Goal: Transaction & Acquisition: Purchase product/service

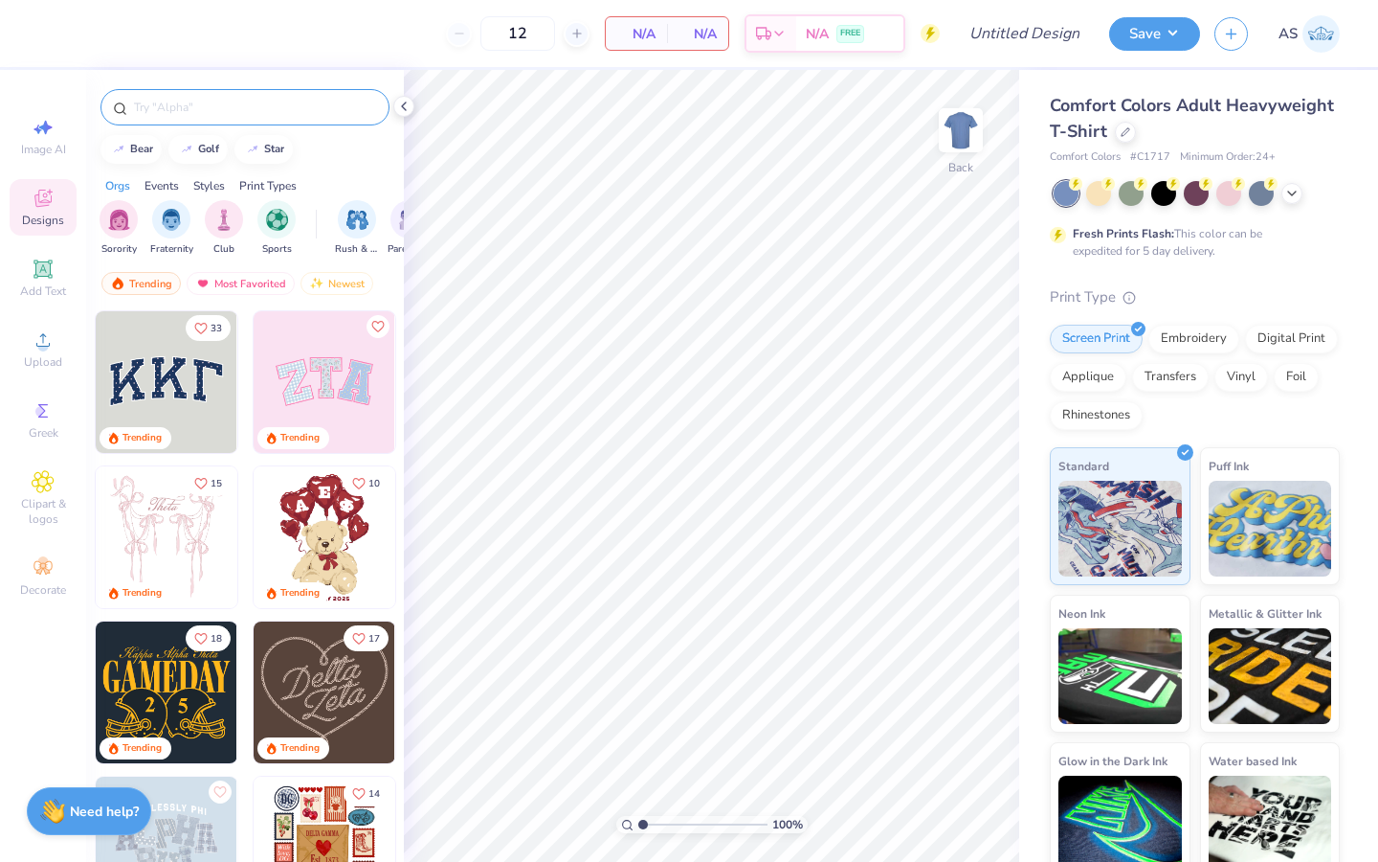
click at [252, 109] on input "text" at bounding box center [254, 107] width 245 height 19
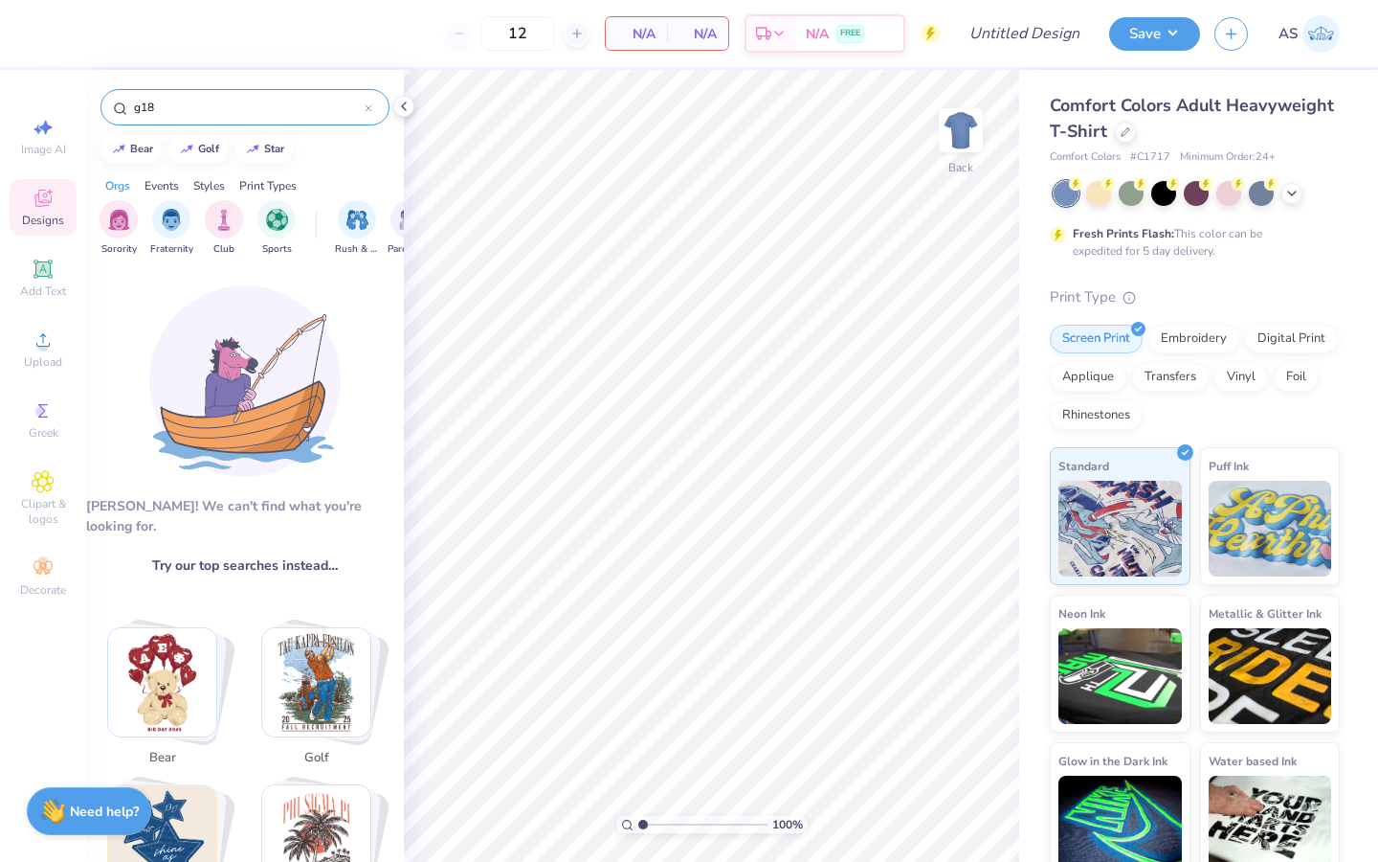
type input "g18"
click at [1244, 135] on div "Comfort Colors Adult Heavyweight T-Shirt" at bounding box center [1195, 119] width 290 height 52
click at [1136, 135] on div at bounding box center [1125, 130] width 21 height 21
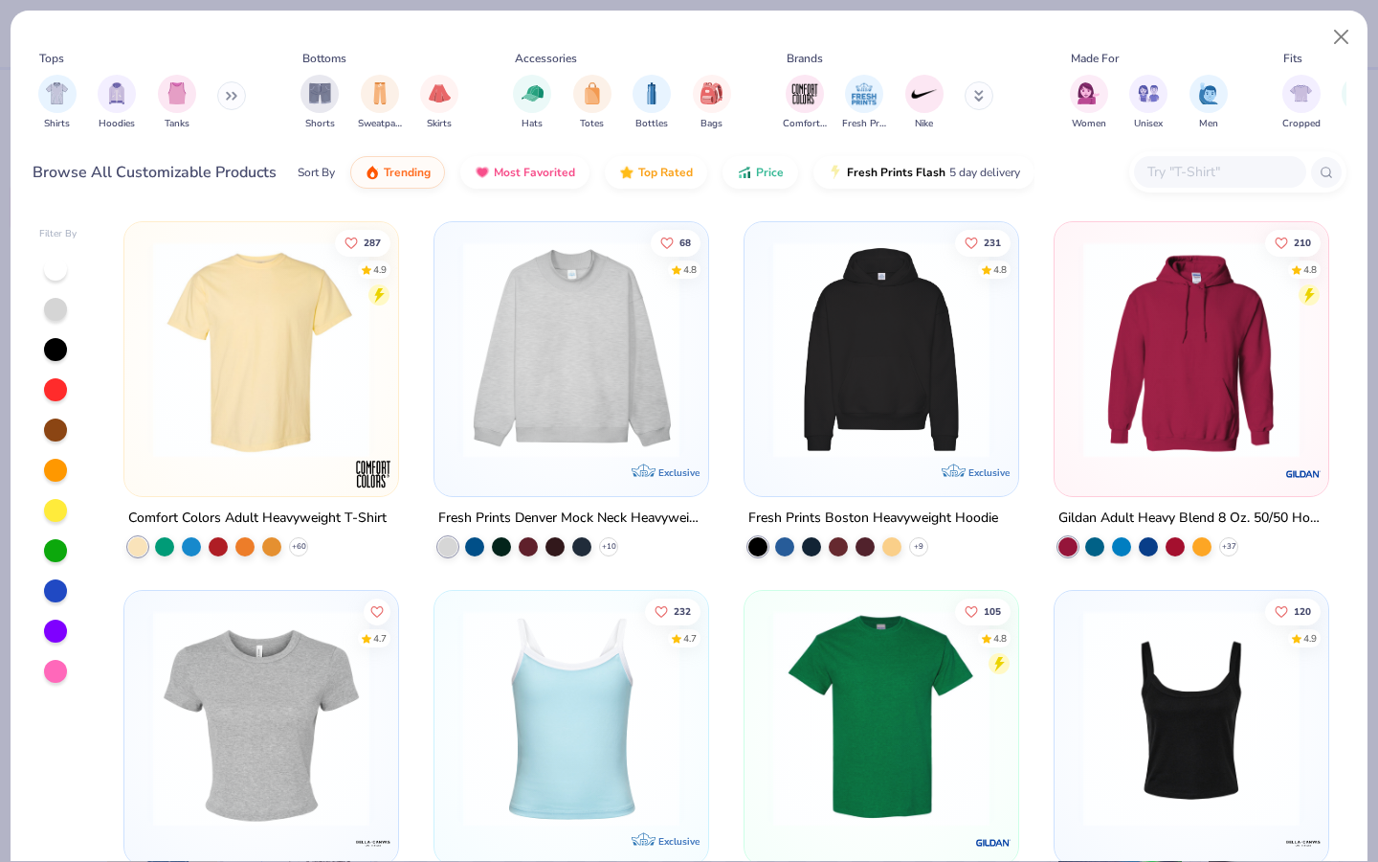
click at [1187, 164] on input "text" at bounding box center [1219, 172] width 147 height 22
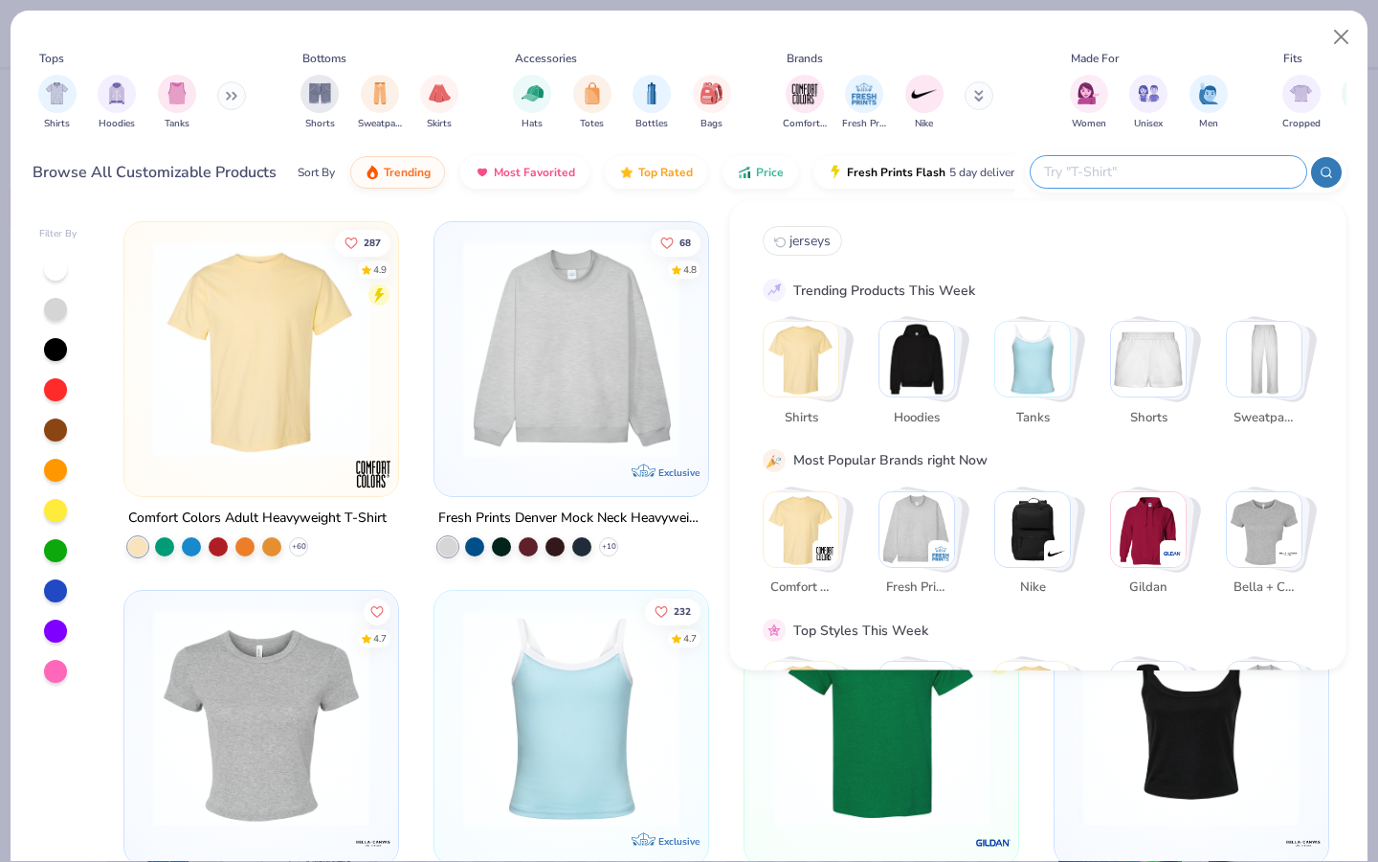
click at [1185, 172] on input "text" at bounding box center [1167, 172] width 251 height 22
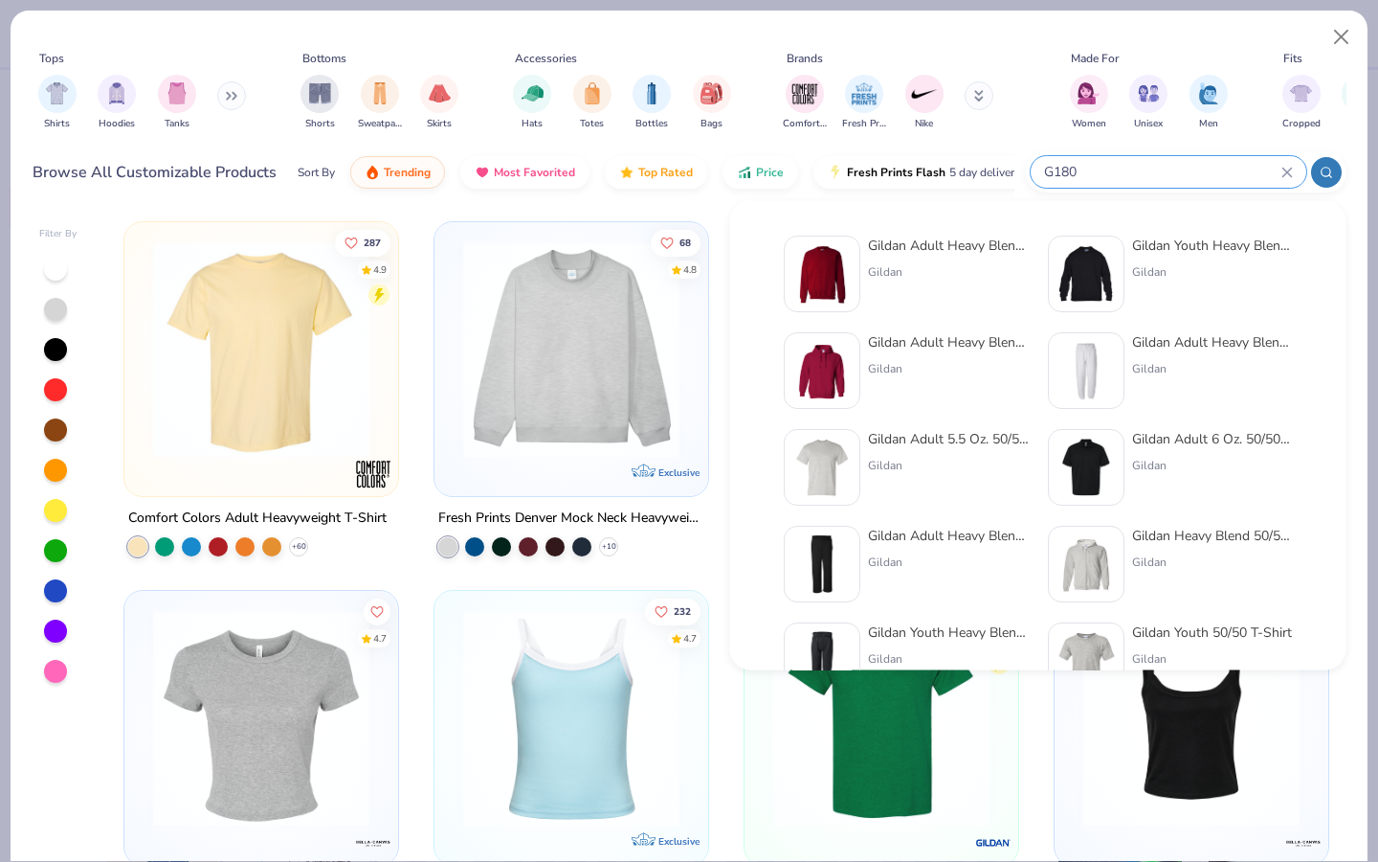
type input "G180"
click at [935, 283] on div "Gildan Adult Heavy Blend Adult 8 Oz. 50/50 Fleece Crew Gildan" at bounding box center [948, 273] width 161 height 77
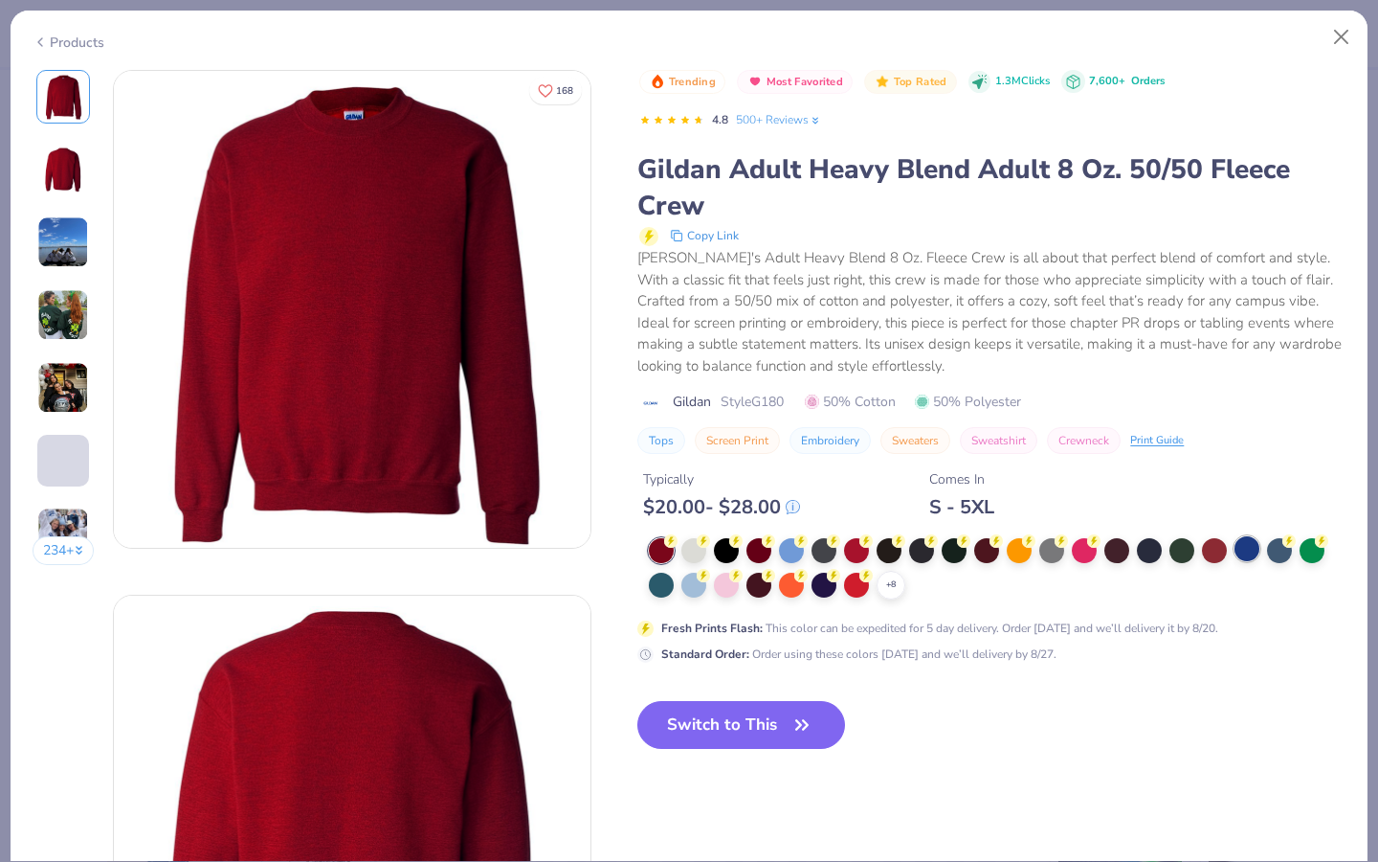
click at [1251, 549] on div at bounding box center [1247, 548] width 25 height 25
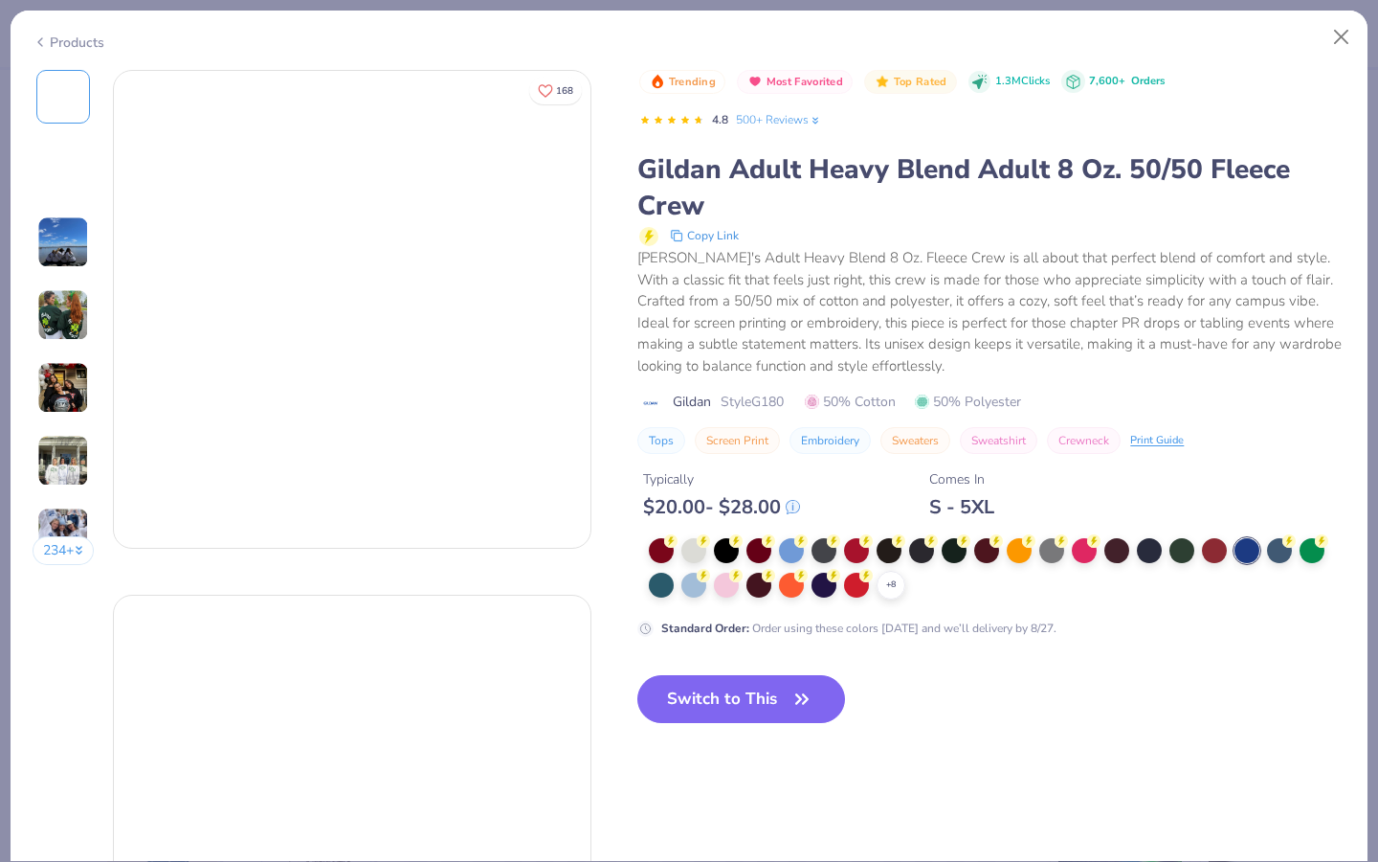
click at [1243, 554] on div at bounding box center [1247, 550] width 25 height 25
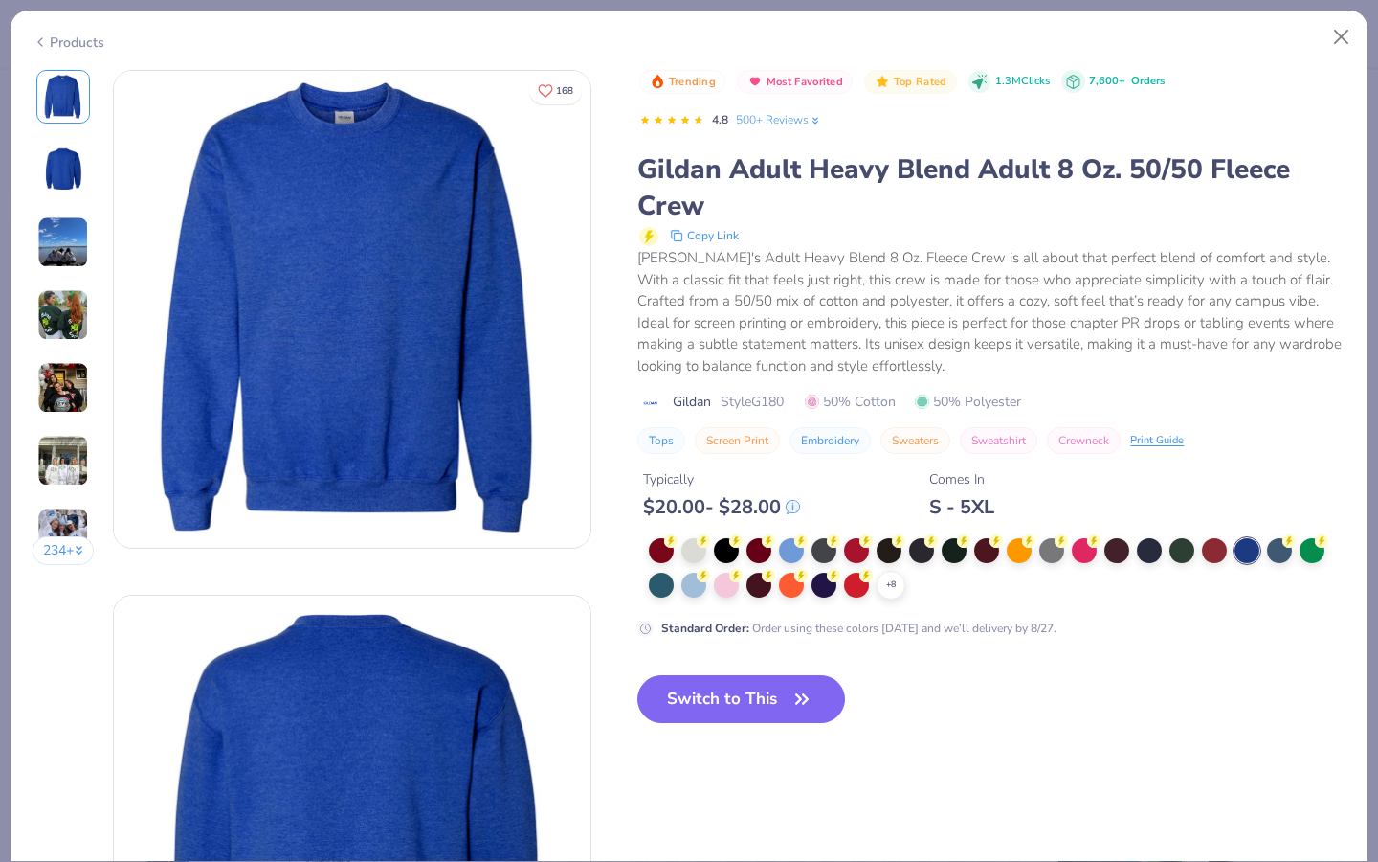
click at [59, 203] on div "234 +" at bounding box center [64, 324] width 62 height 509
click at [60, 264] on img at bounding box center [63, 242] width 52 height 52
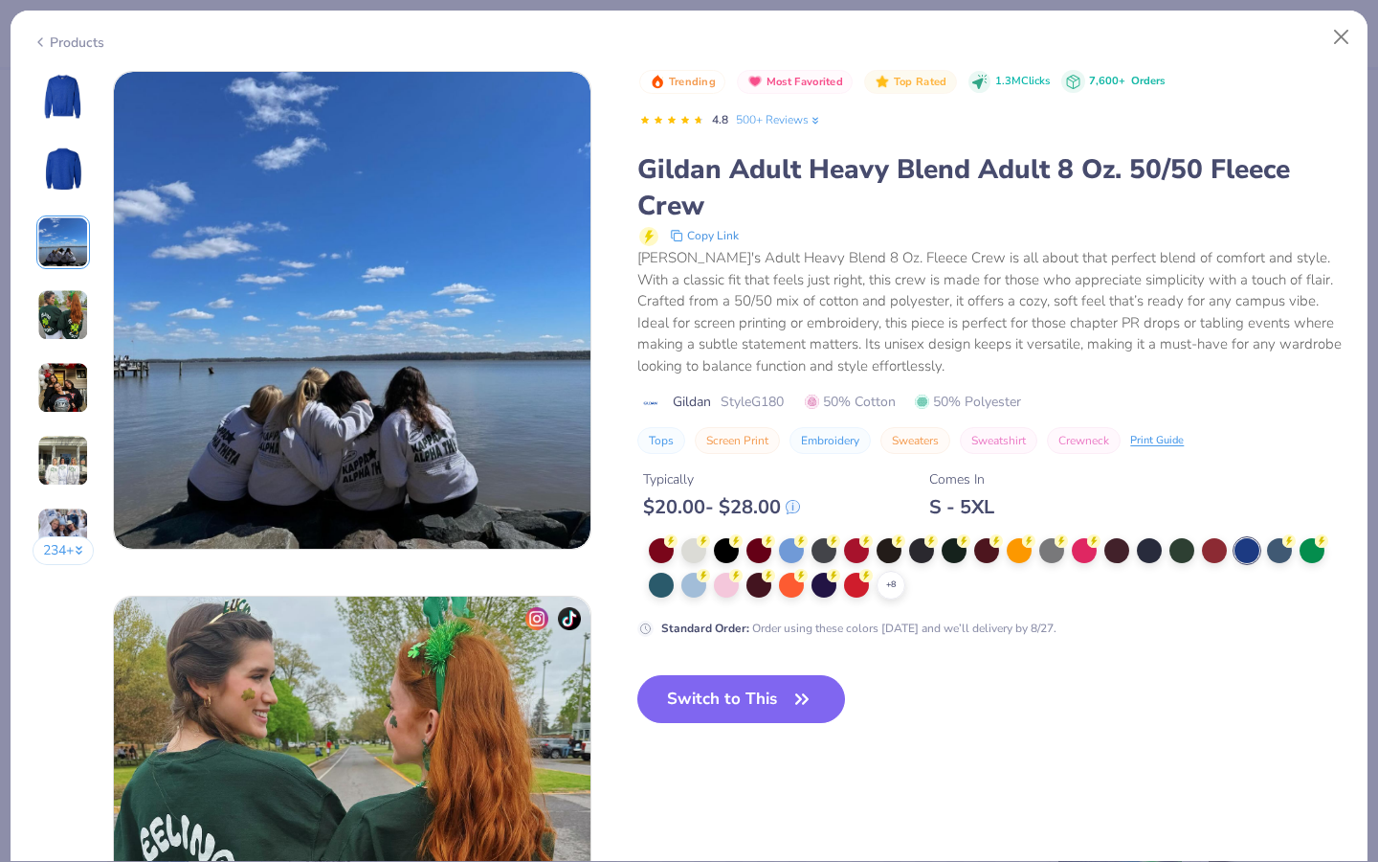
click at [64, 306] on img at bounding box center [63, 315] width 52 height 52
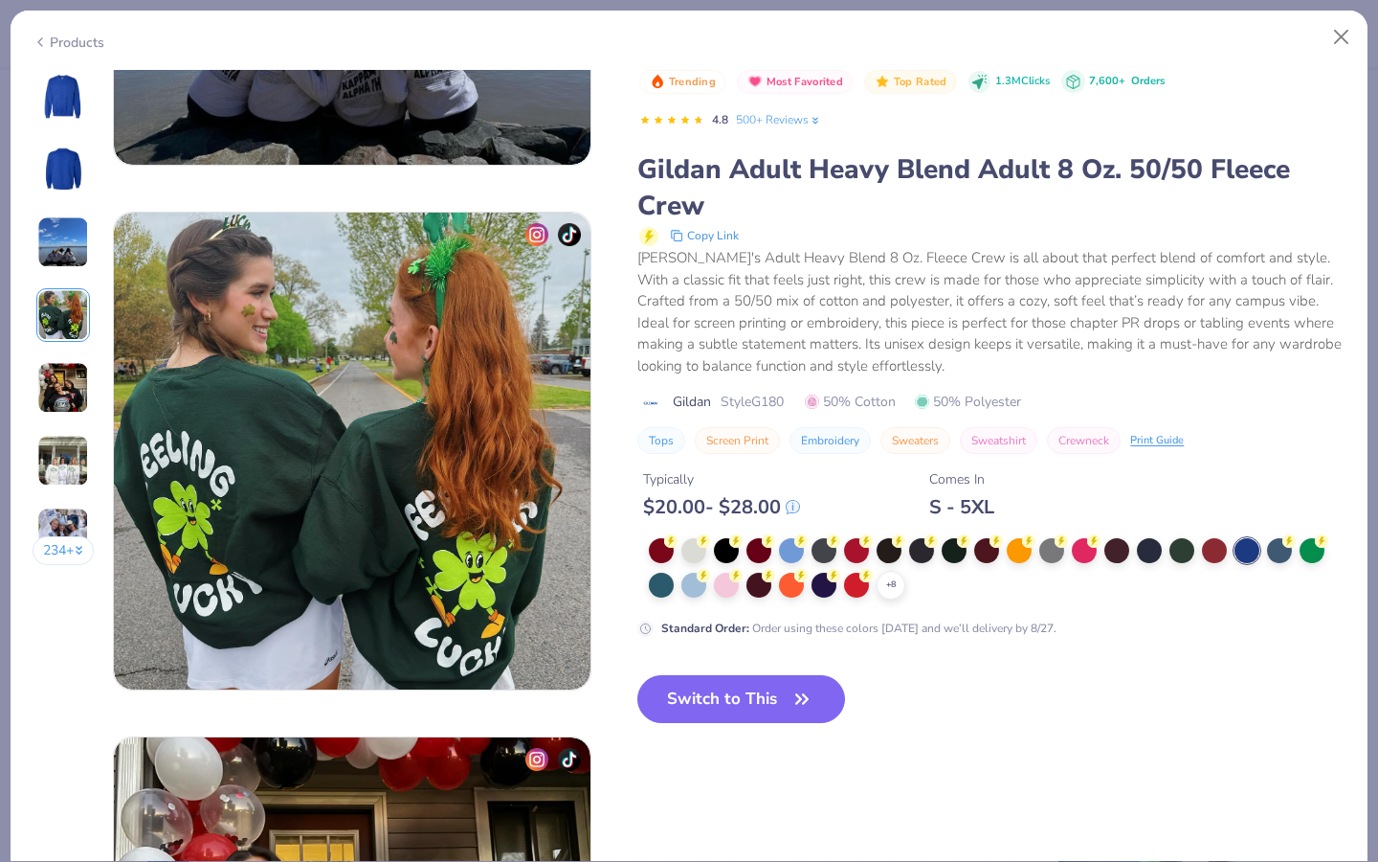
scroll to position [1574, 0]
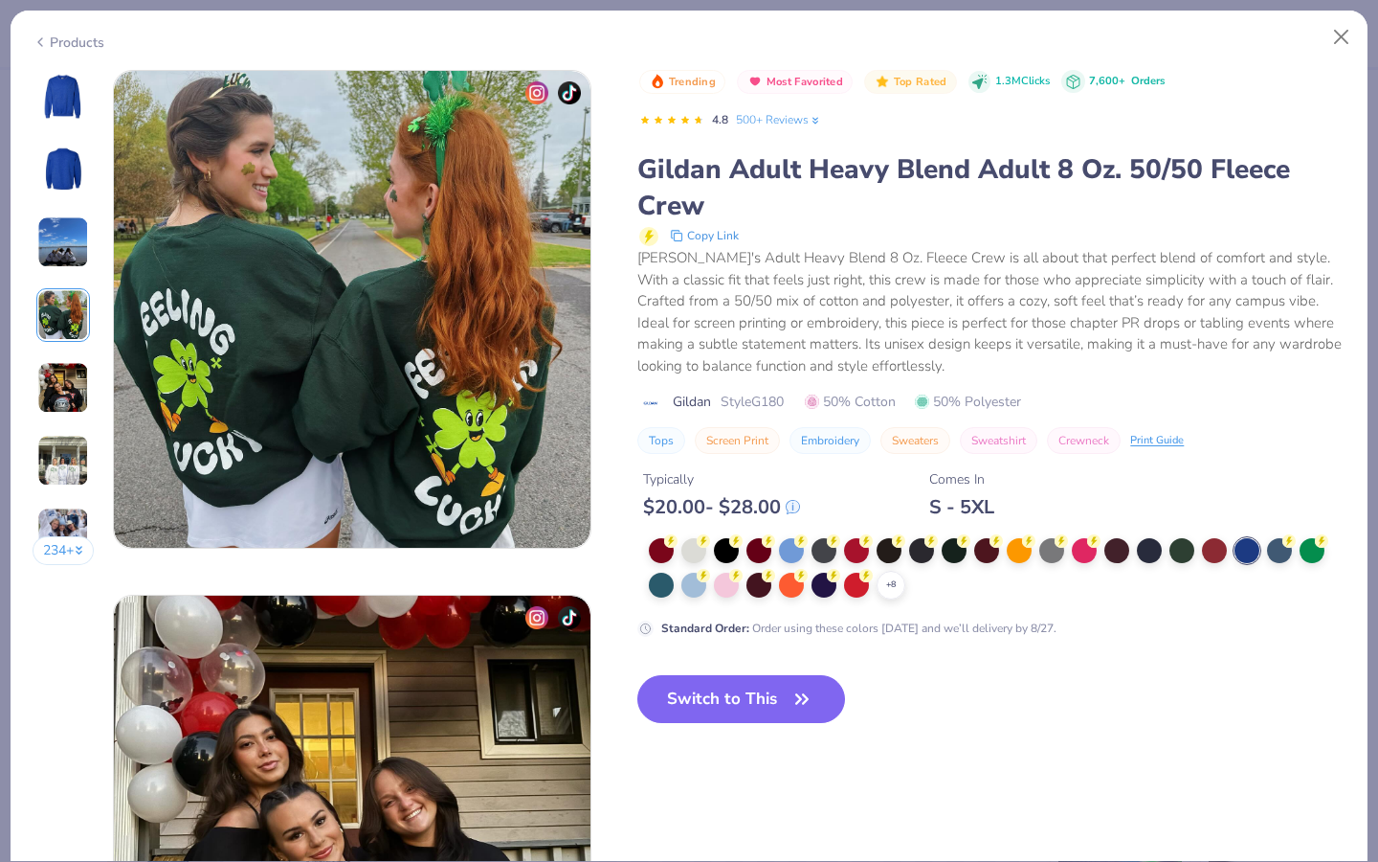
click at [61, 366] on img at bounding box center [63, 388] width 52 height 52
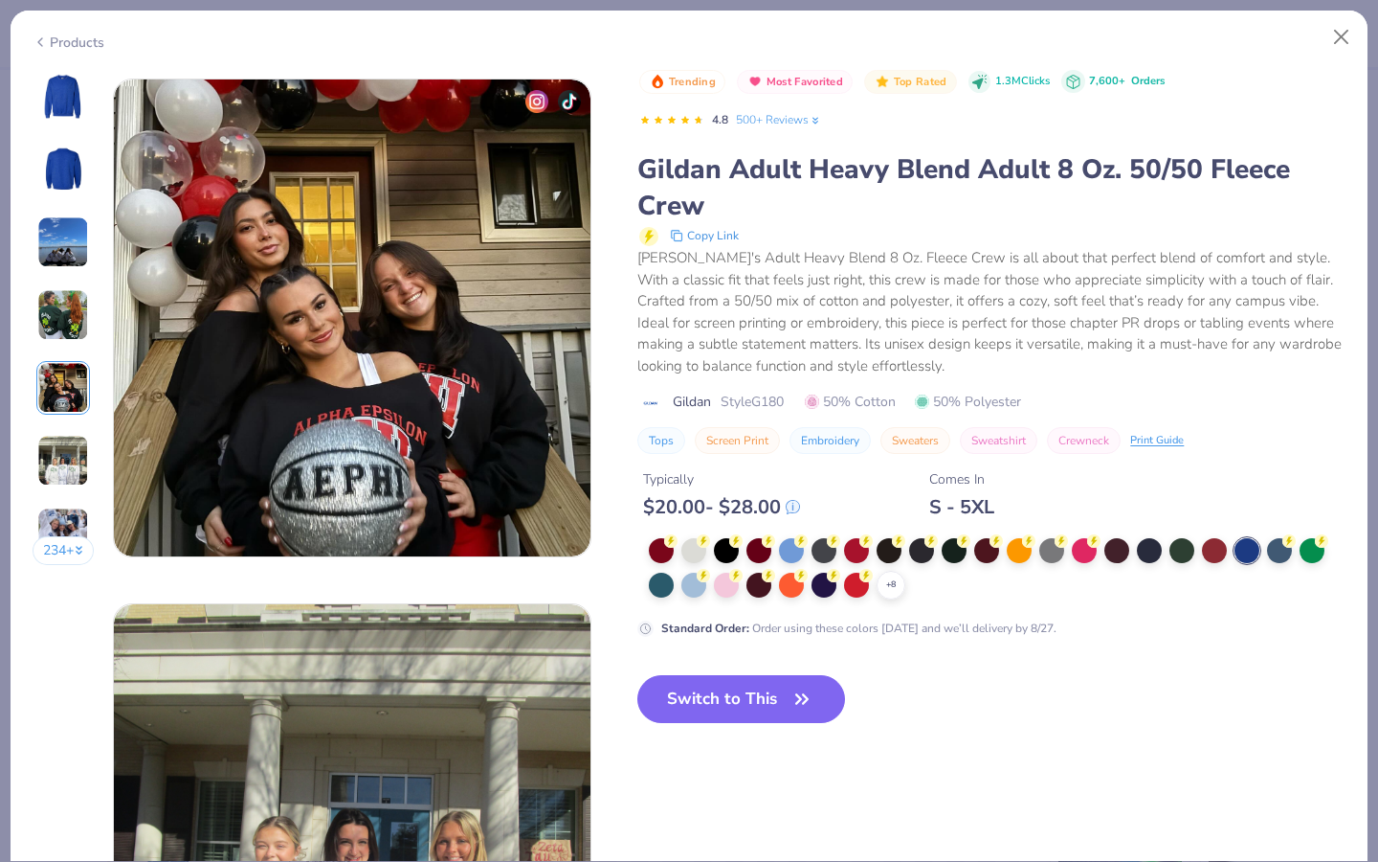
scroll to position [2098, 0]
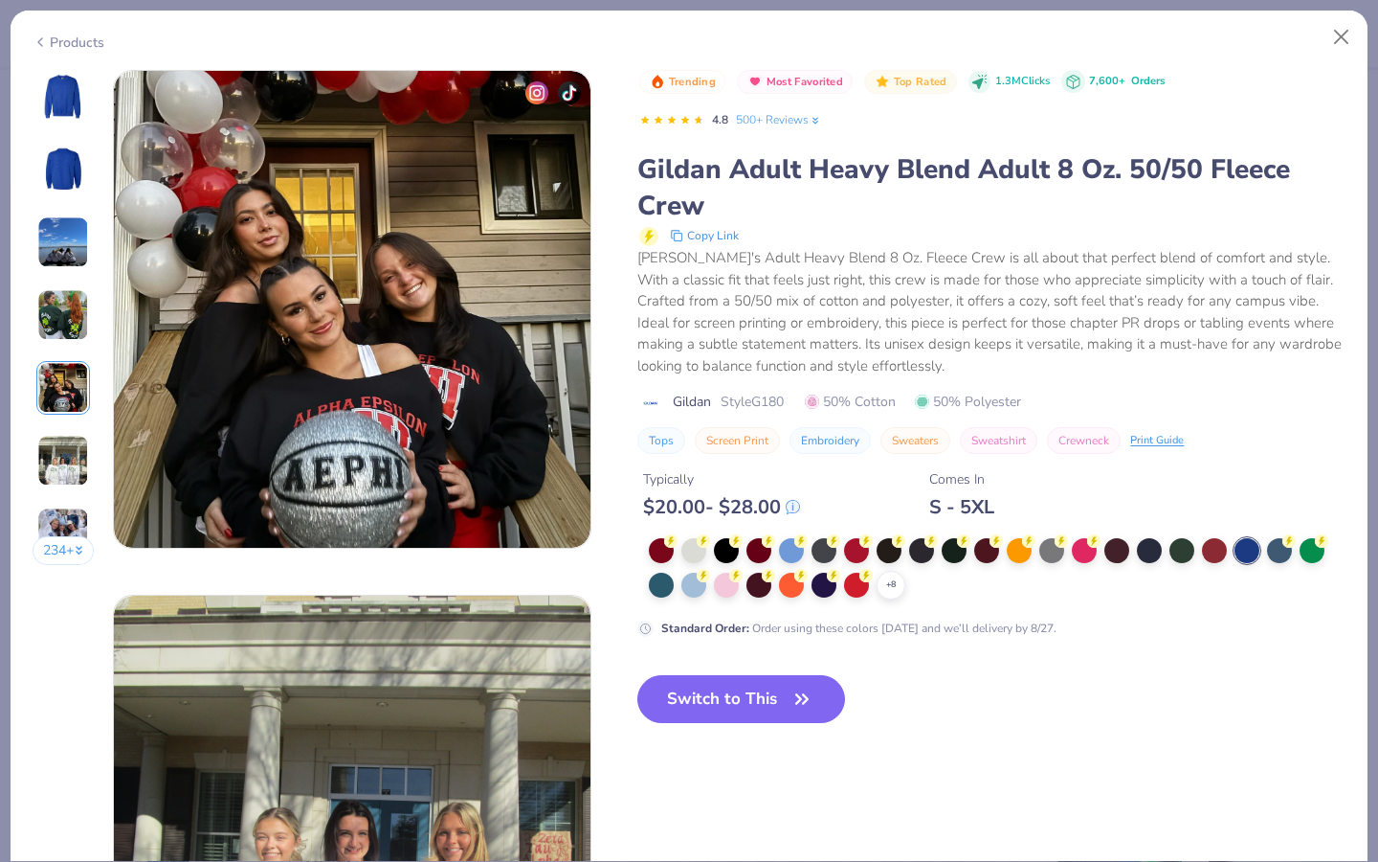
click at [66, 426] on div "234 +" at bounding box center [64, 324] width 62 height 509
click at [57, 465] on img at bounding box center [63, 461] width 52 height 52
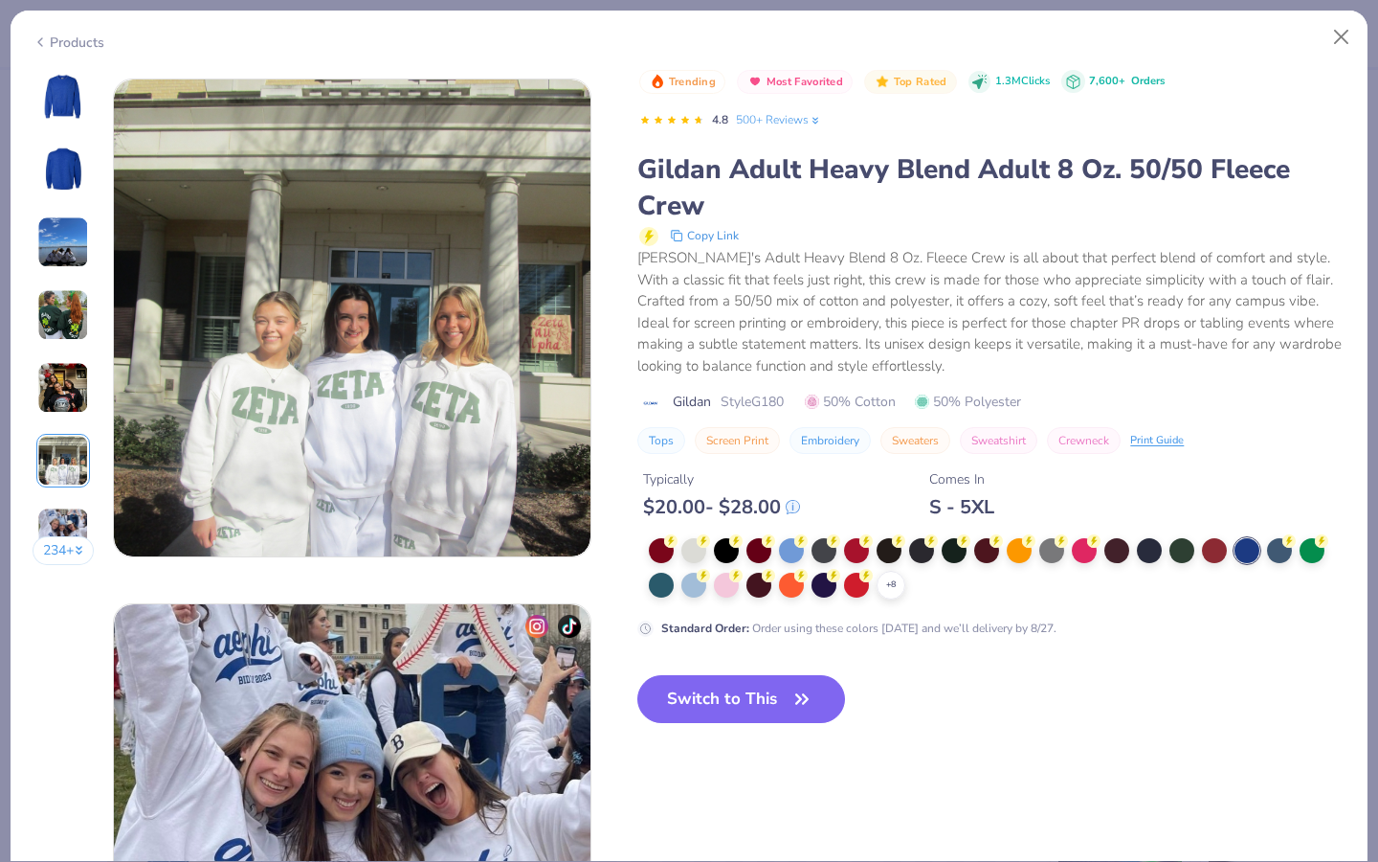
scroll to position [2623, 0]
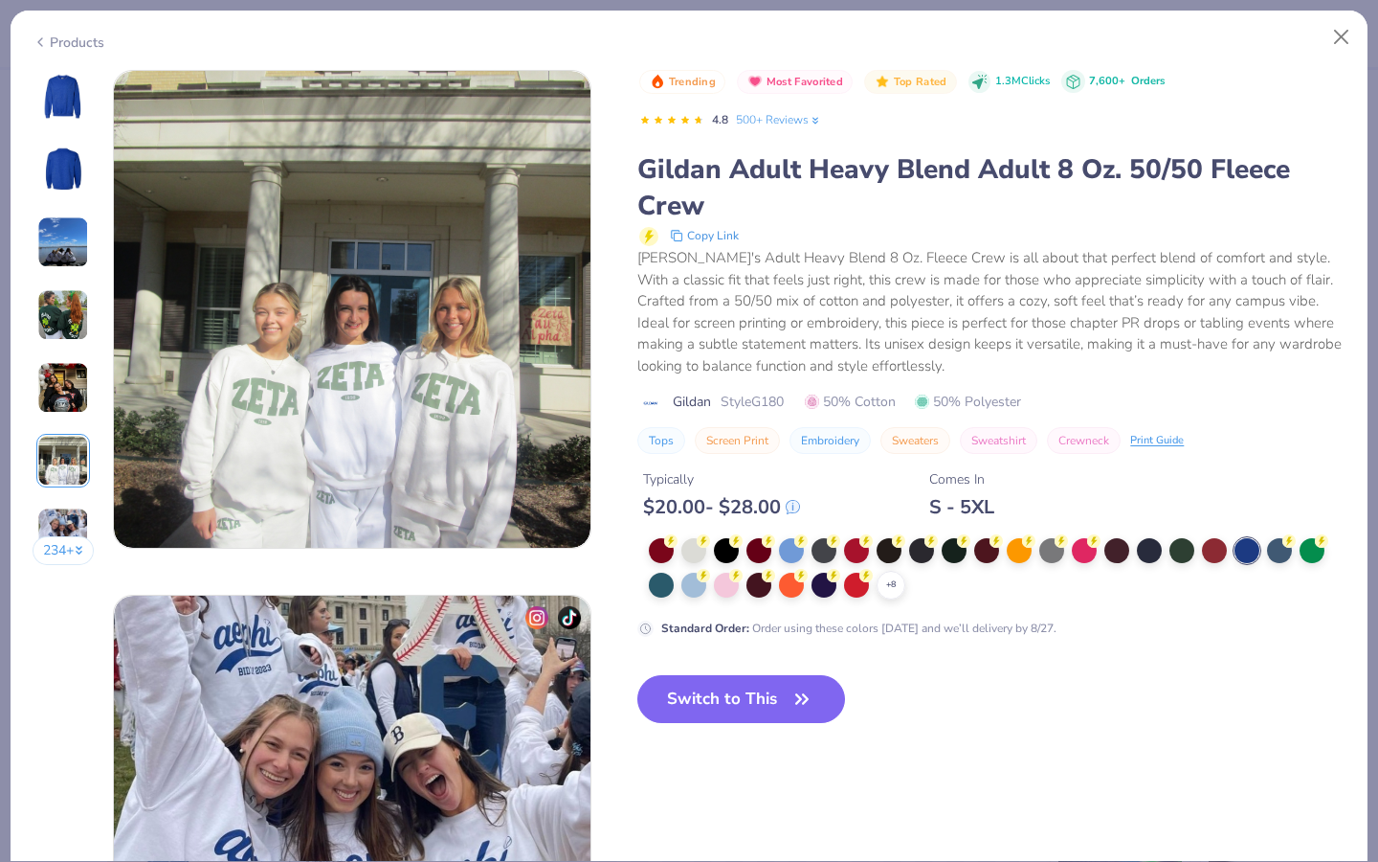
click at [53, 528] on img at bounding box center [63, 533] width 52 height 52
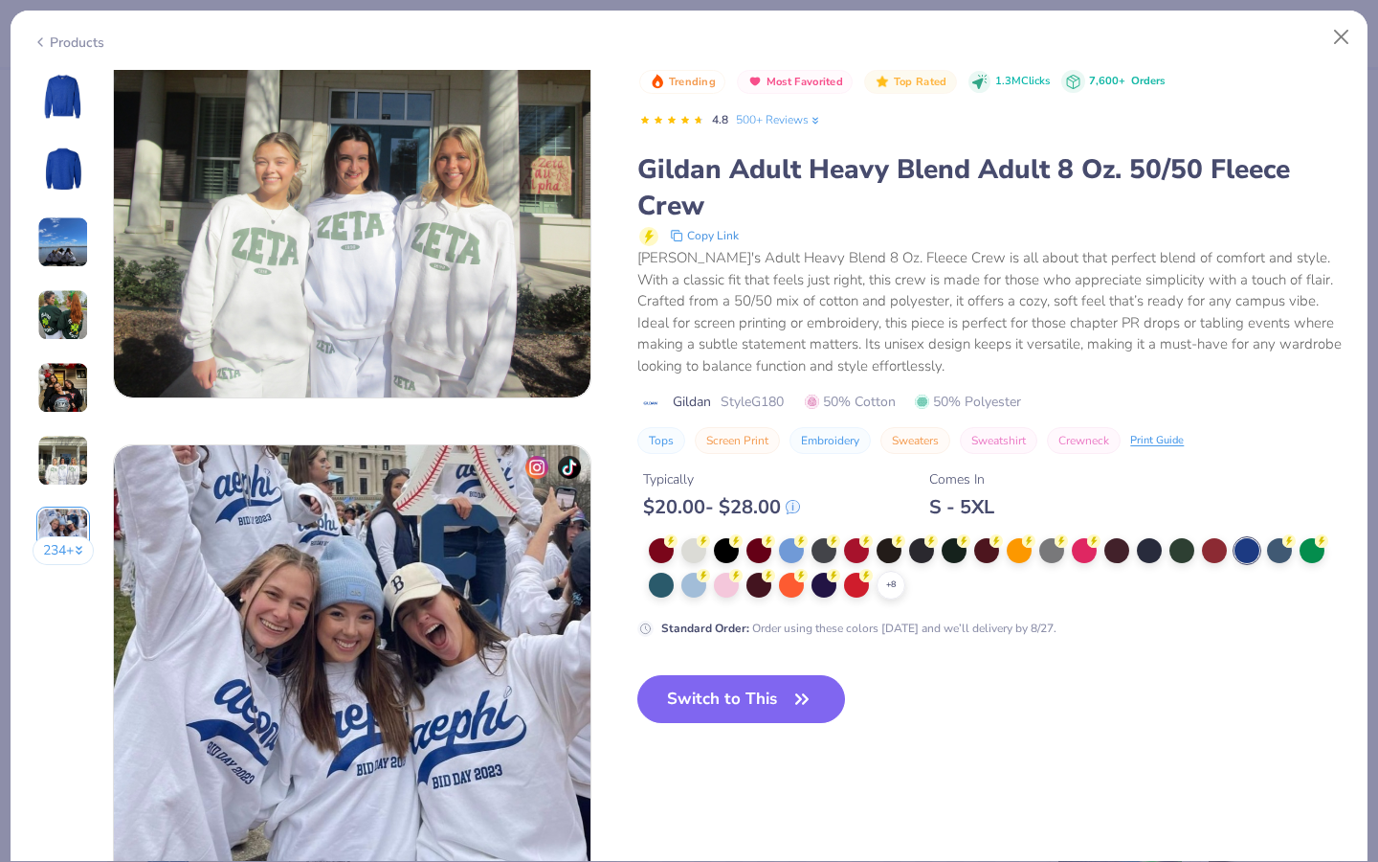
scroll to position [2647, 0]
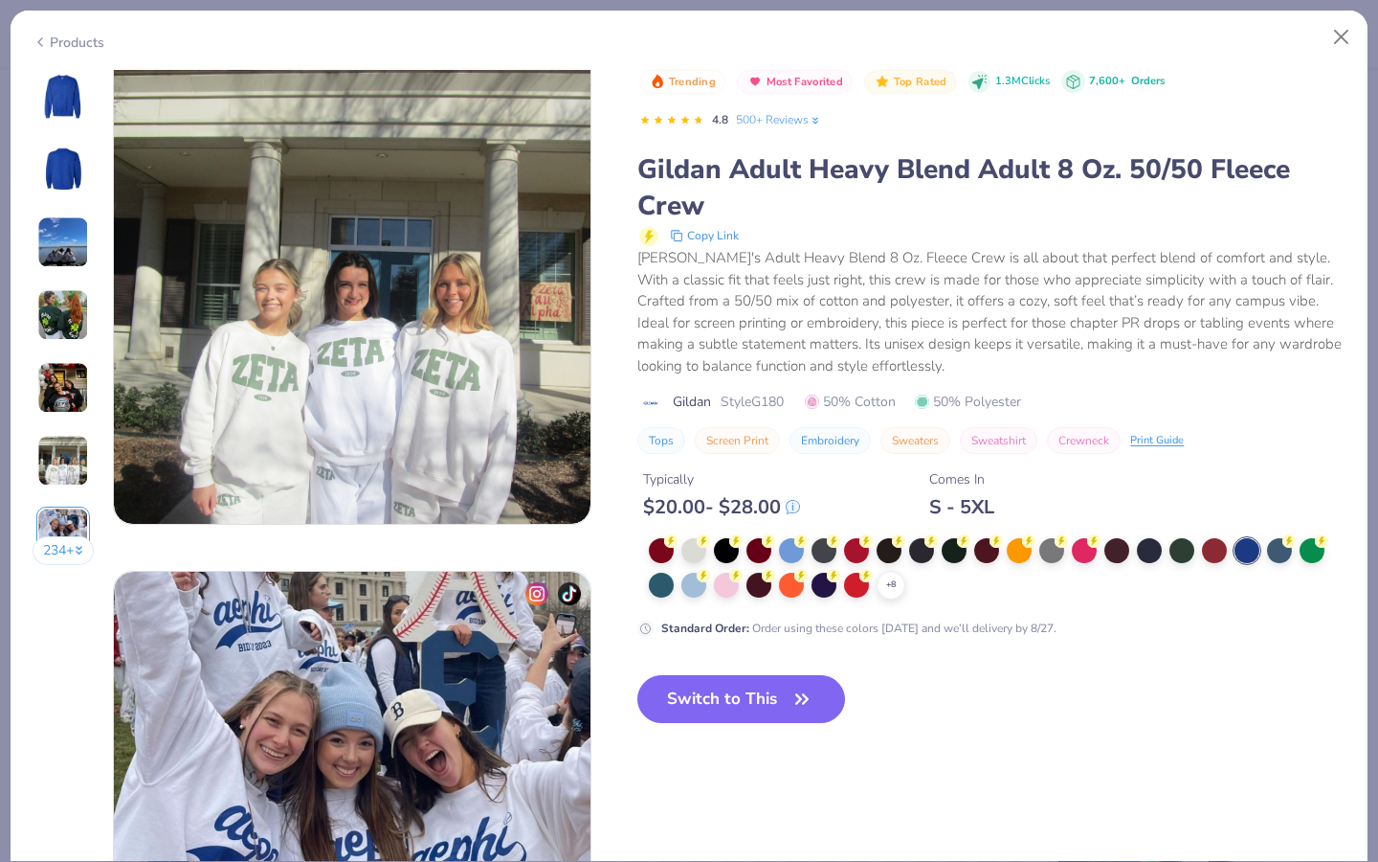
click at [57, 449] on img at bounding box center [63, 461] width 52 height 52
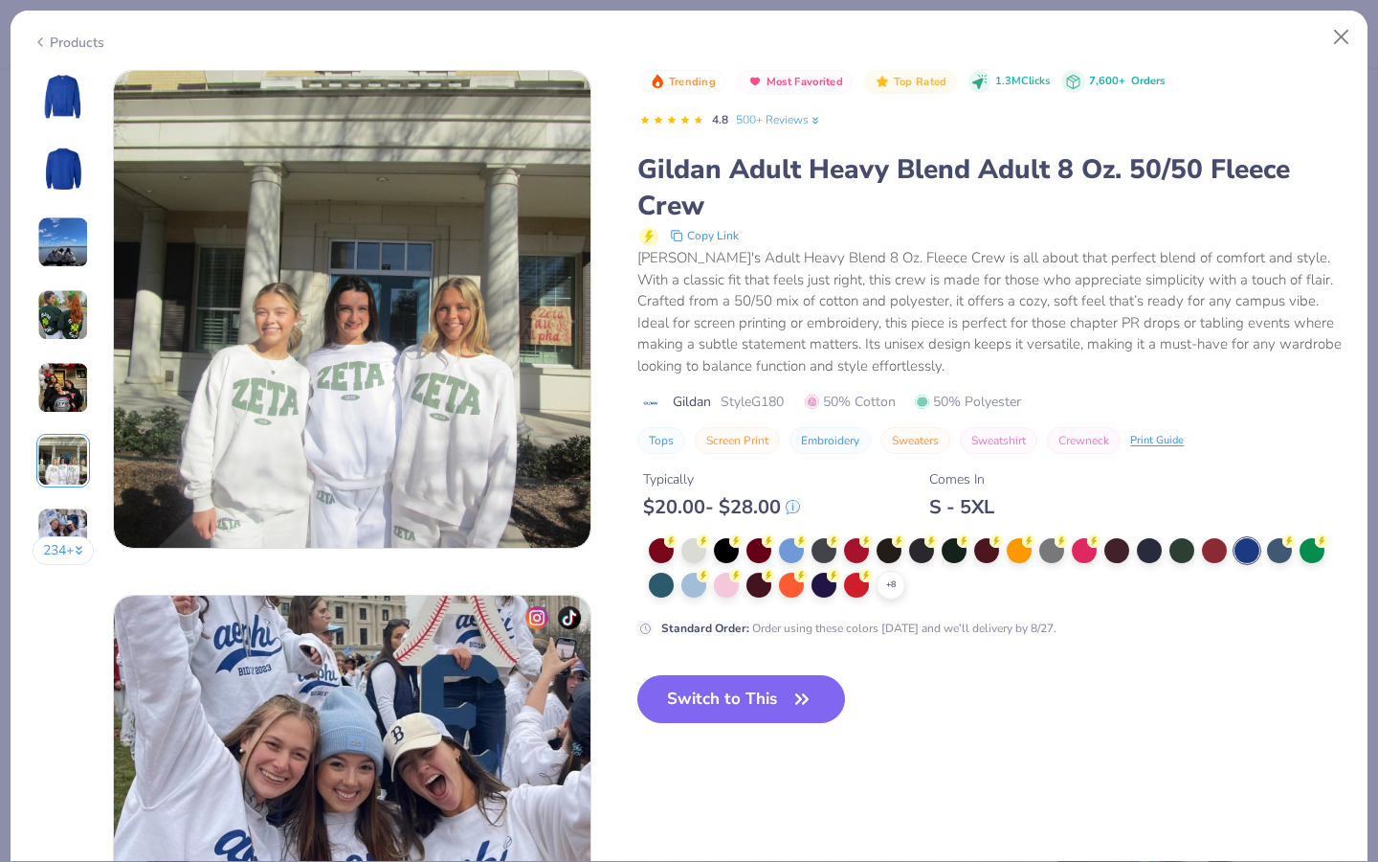
click at [64, 393] on img at bounding box center [63, 388] width 52 height 52
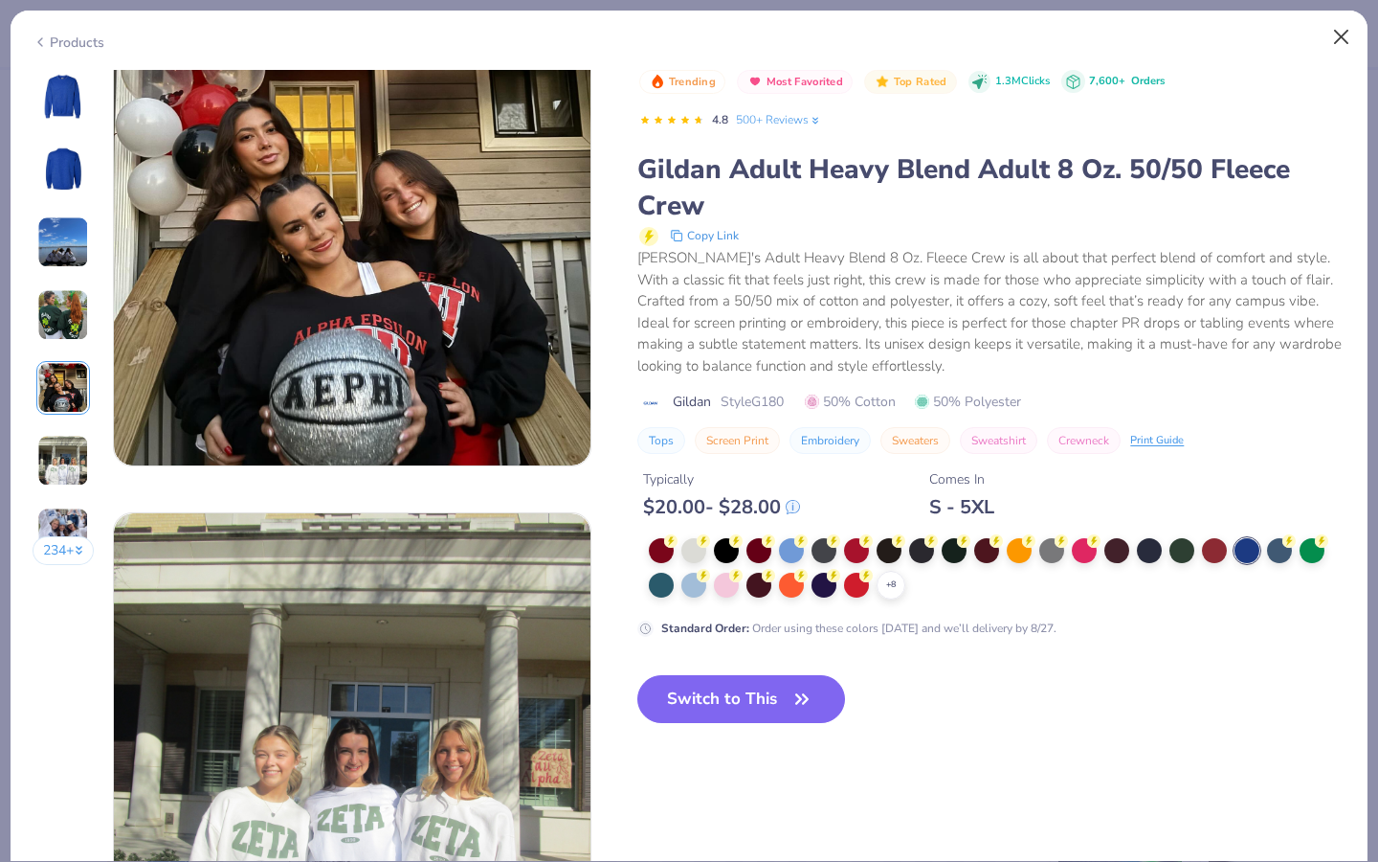
scroll to position [2098, 0]
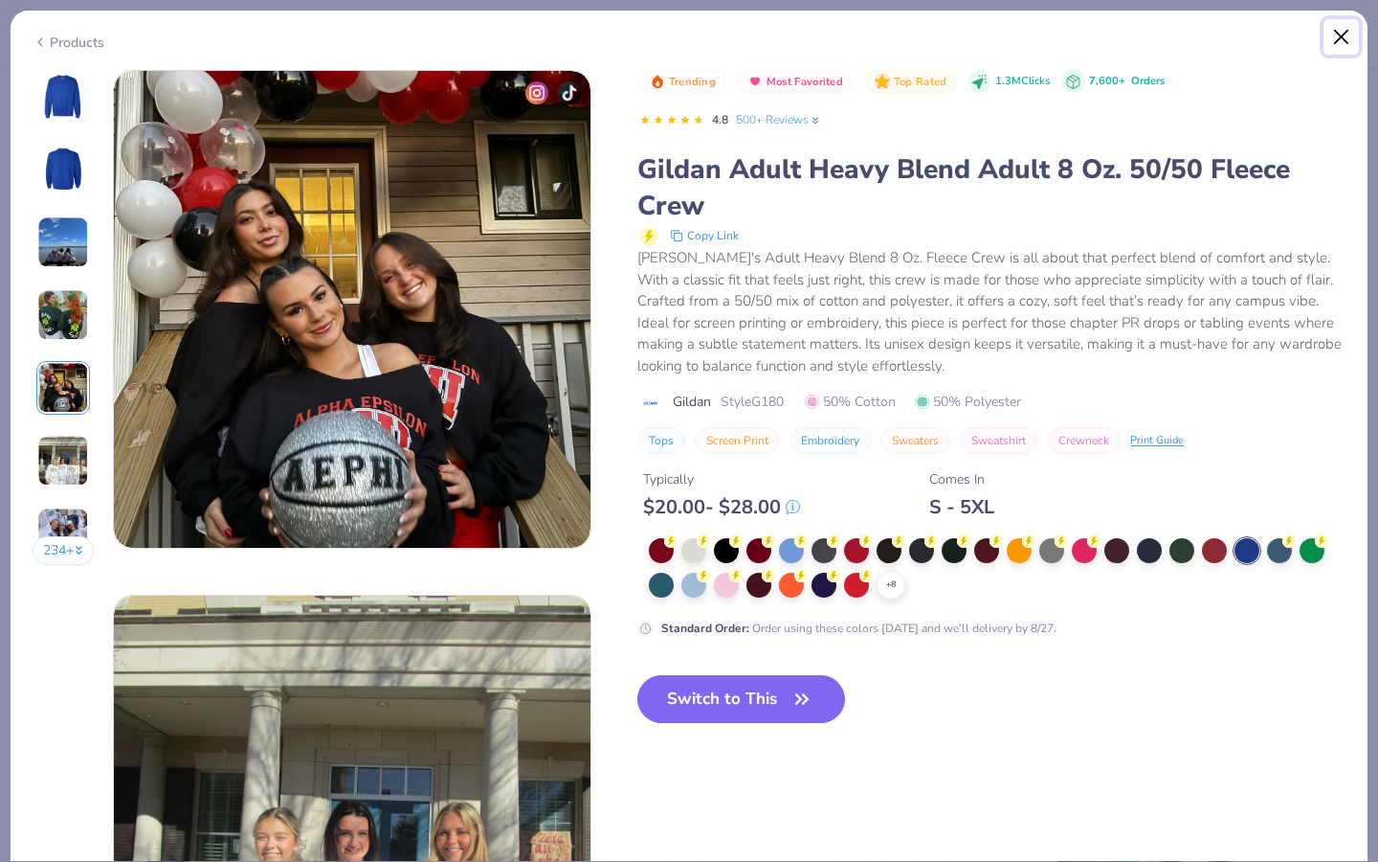
click at [1339, 36] on button "Close" at bounding box center [1342, 37] width 36 height 36
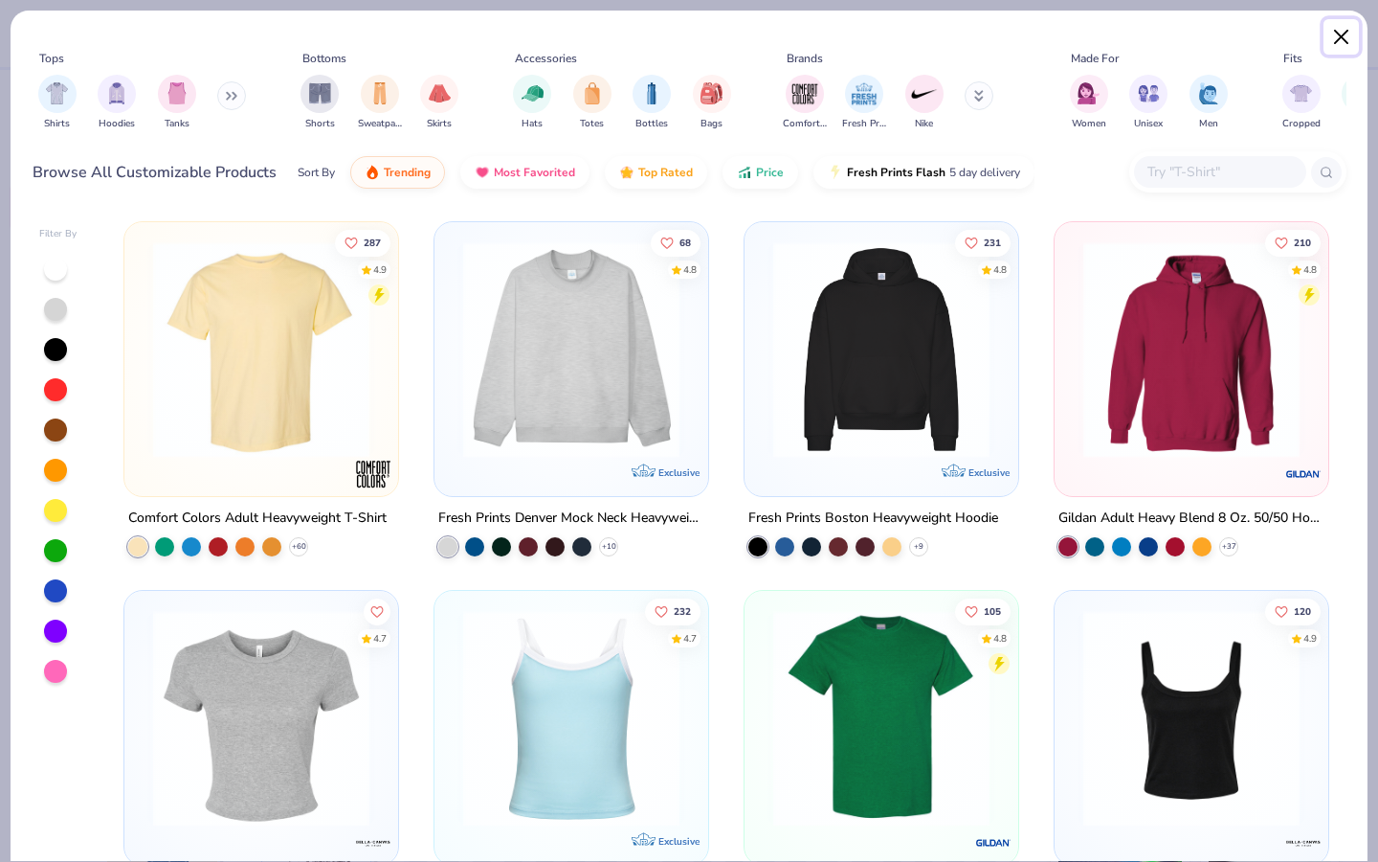
click at [1347, 34] on button "Close" at bounding box center [1342, 37] width 36 height 36
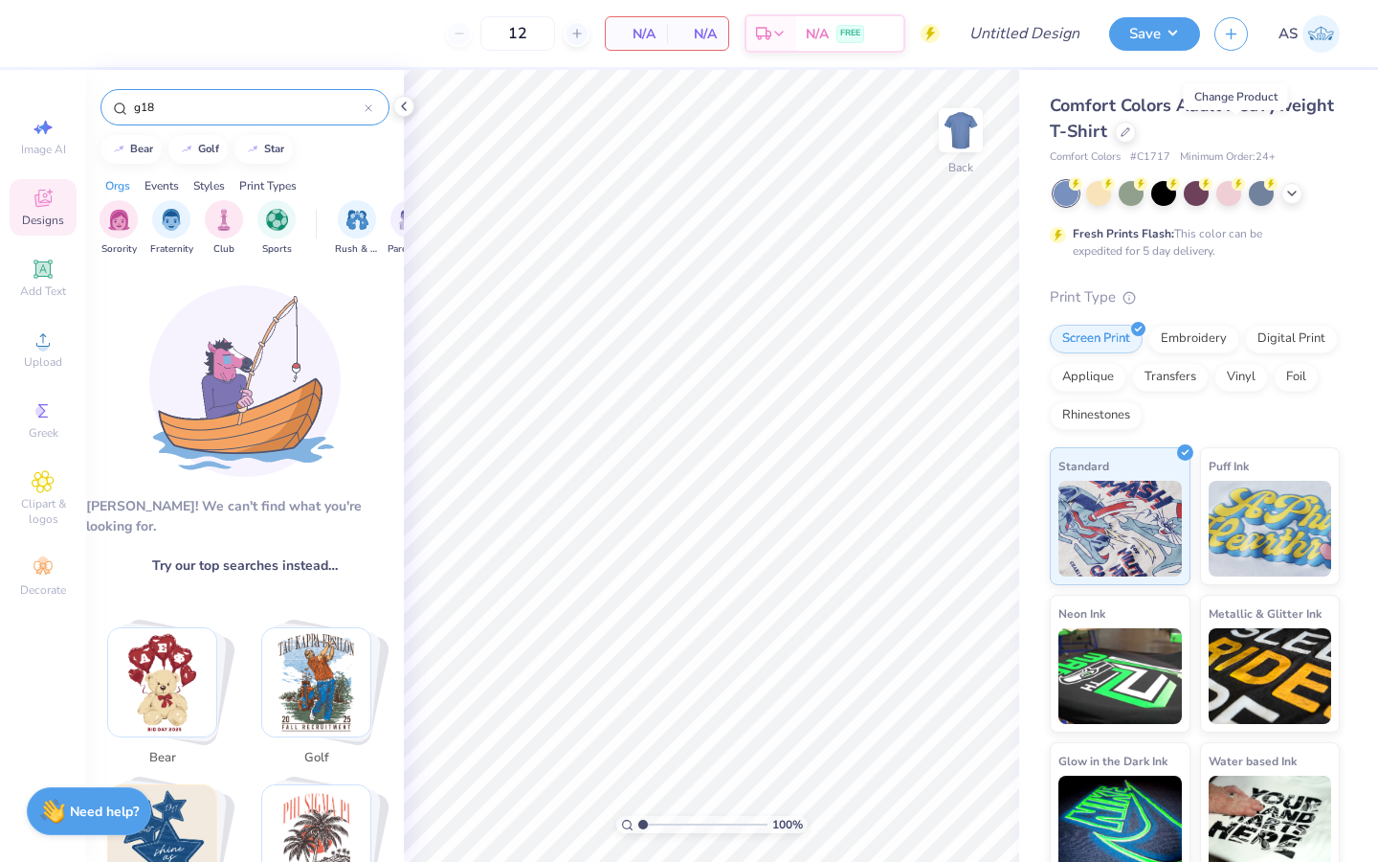
click at [379, 112] on div "g18" at bounding box center [245, 107] width 289 height 36
click at [375, 110] on div "g18" at bounding box center [245, 107] width 289 height 36
click at [363, 101] on input "g18" at bounding box center [248, 107] width 233 height 19
click at [367, 109] on icon at bounding box center [369, 108] width 6 height 6
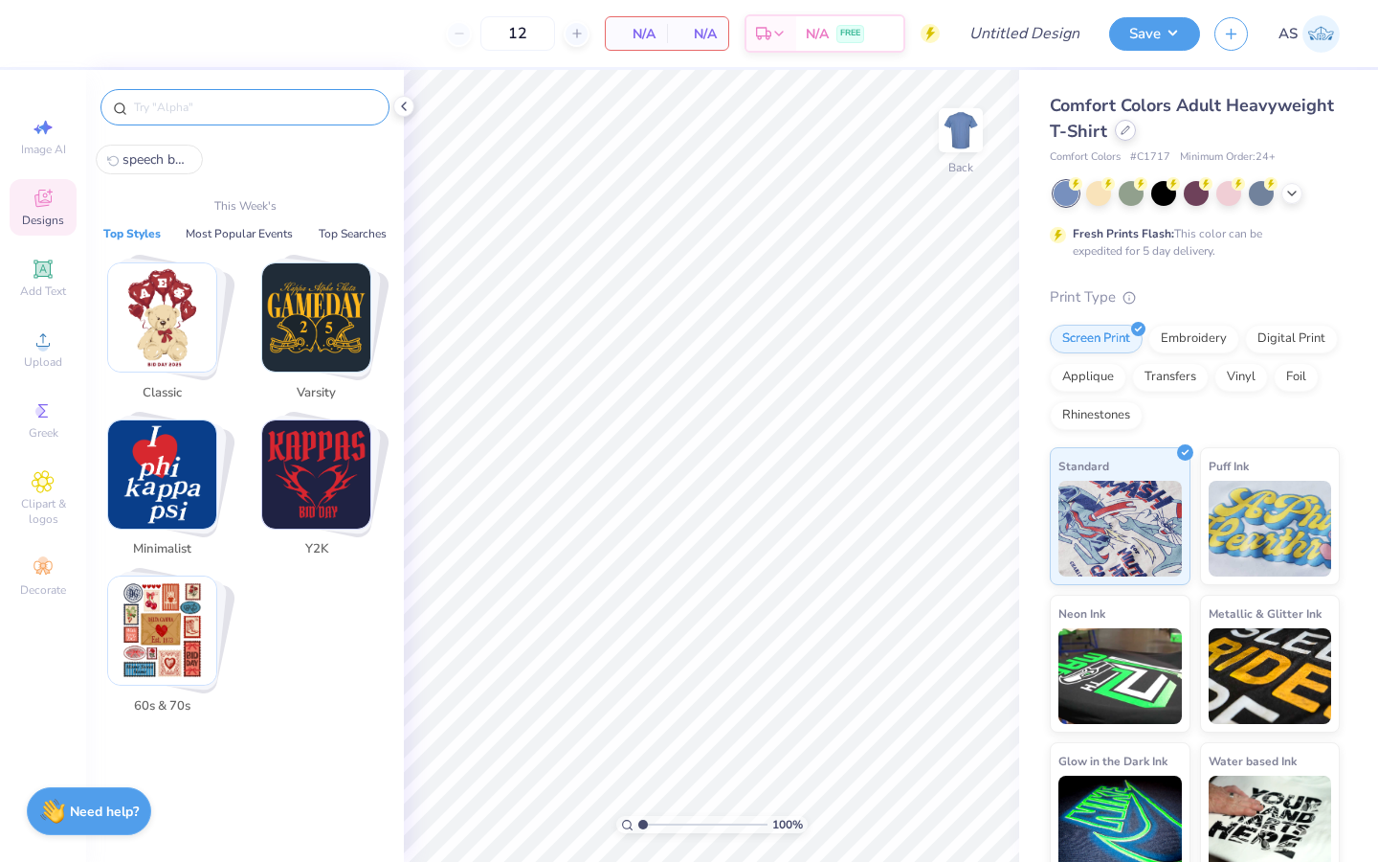
click at [1136, 138] on div at bounding box center [1125, 130] width 21 height 21
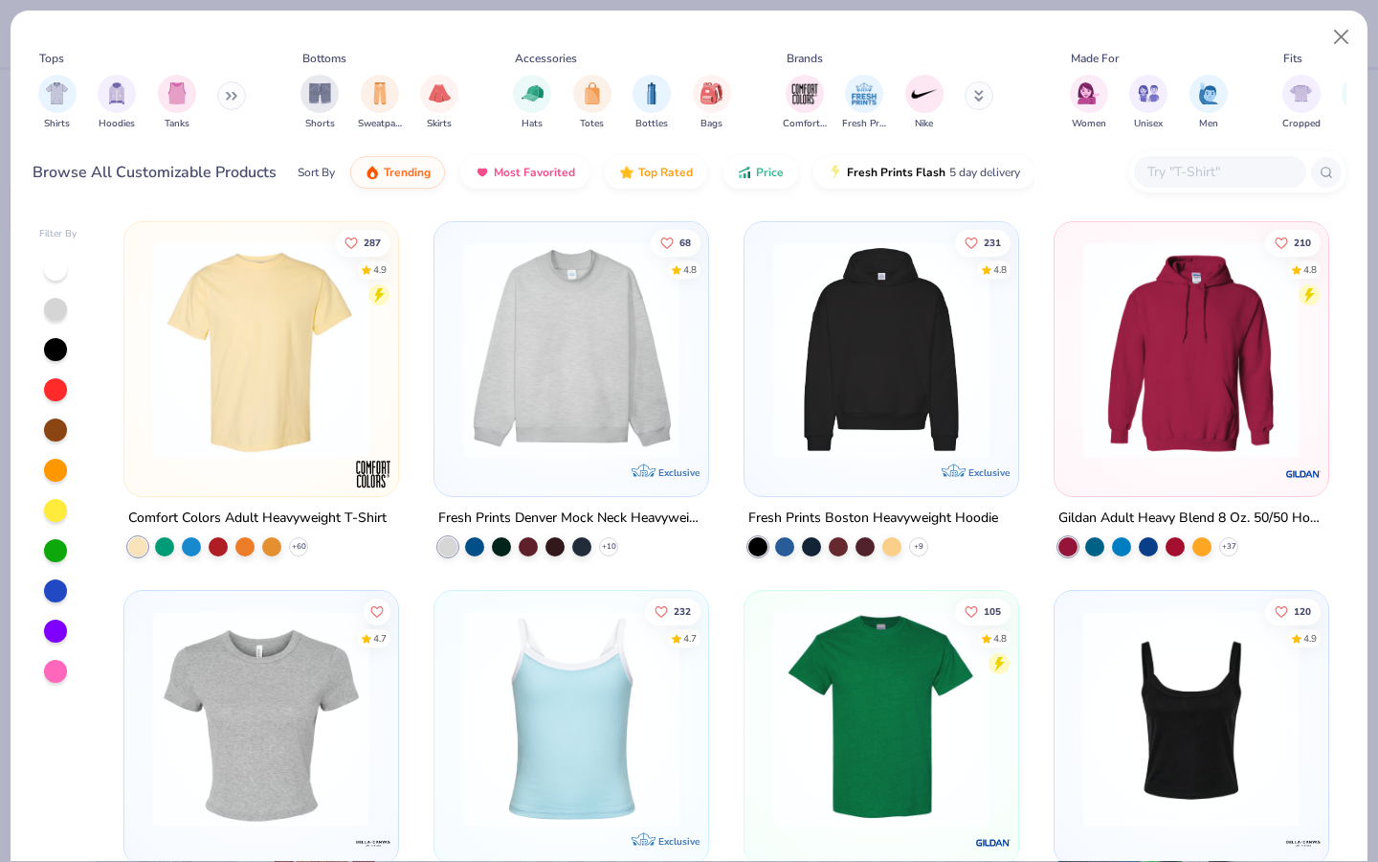
click at [1179, 166] on input "text" at bounding box center [1219, 172] width 147 height 22
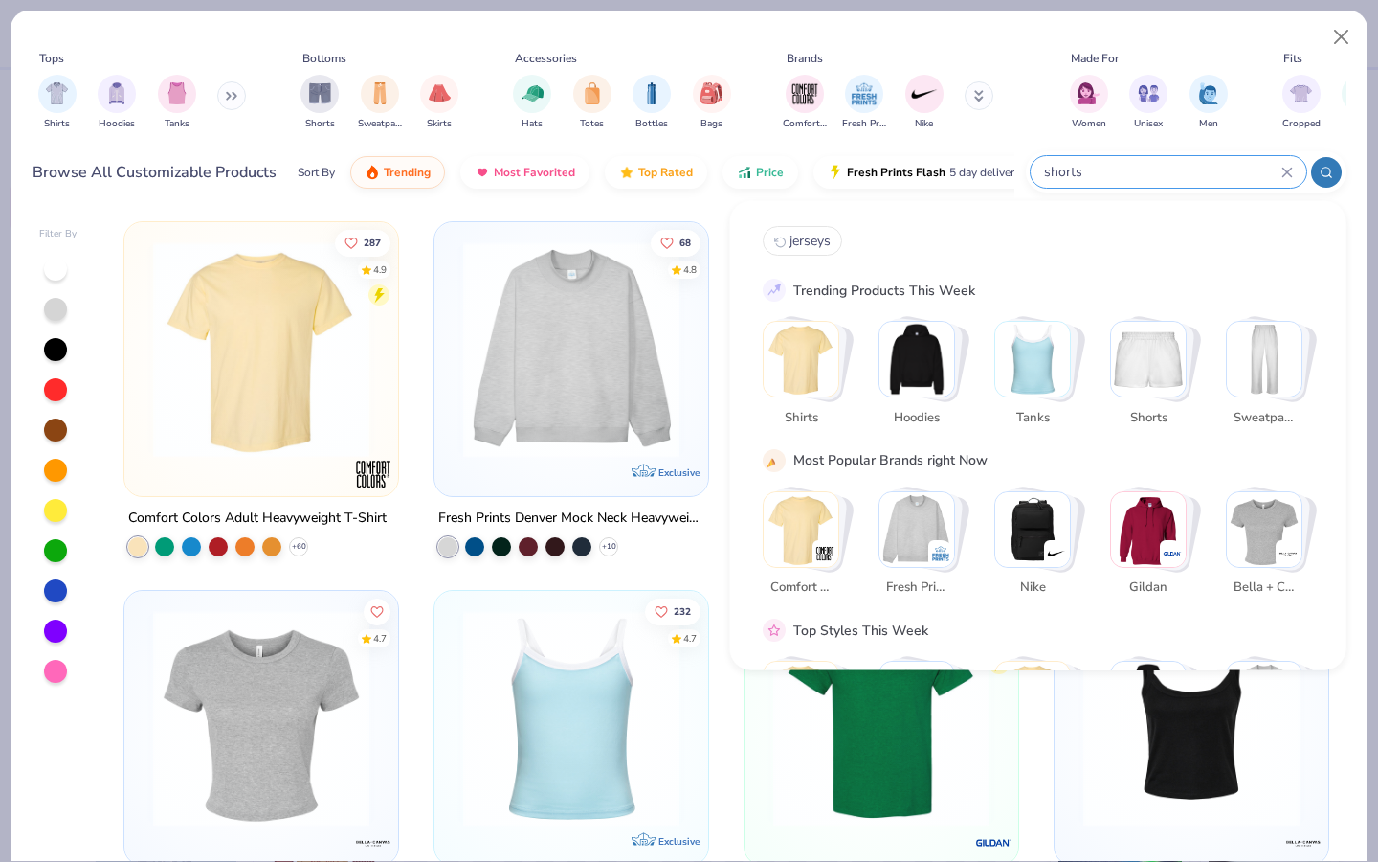
type input "shorts"
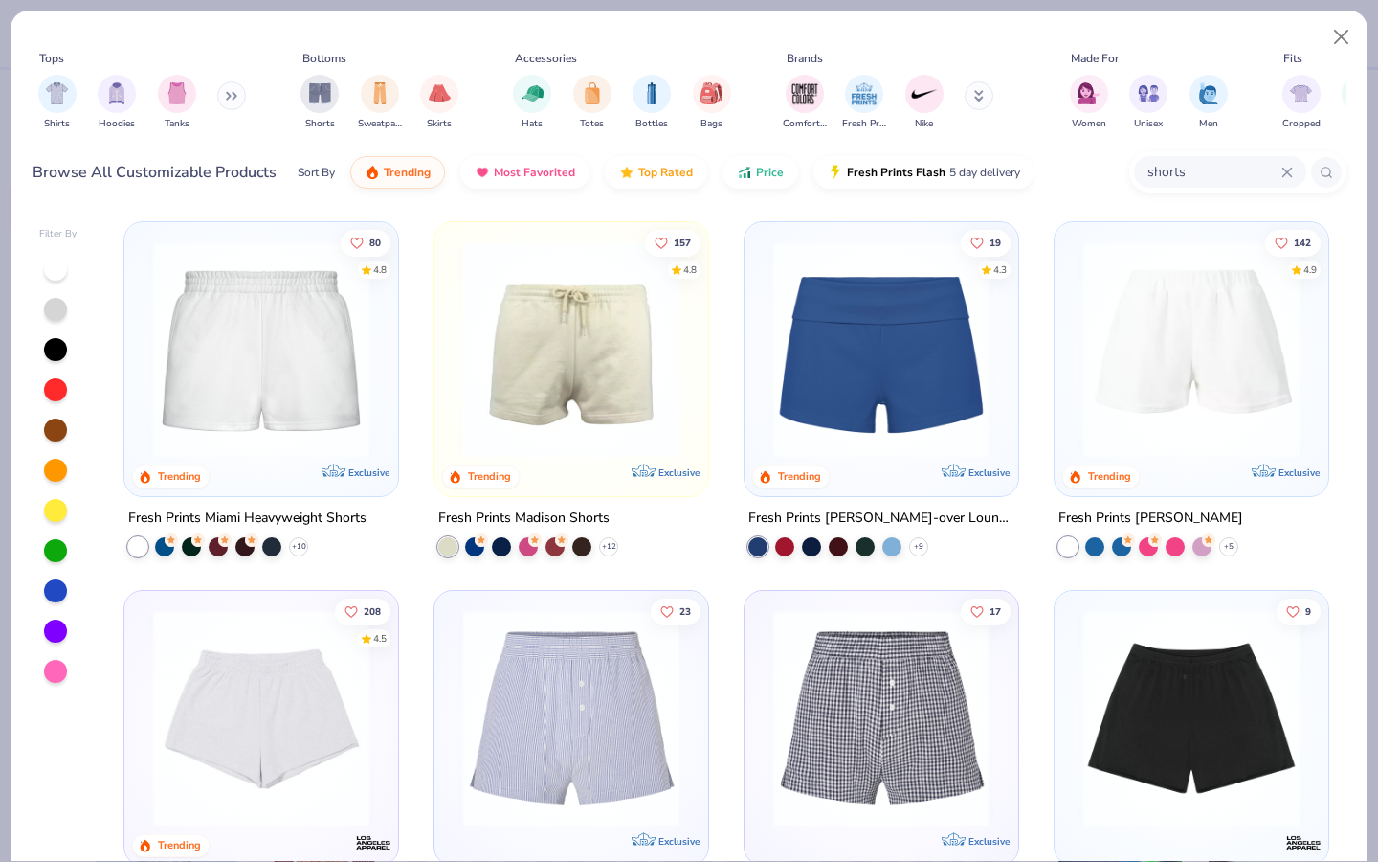
click at [303, 361] on img at bounding box center [261, 349] width 235 height 216
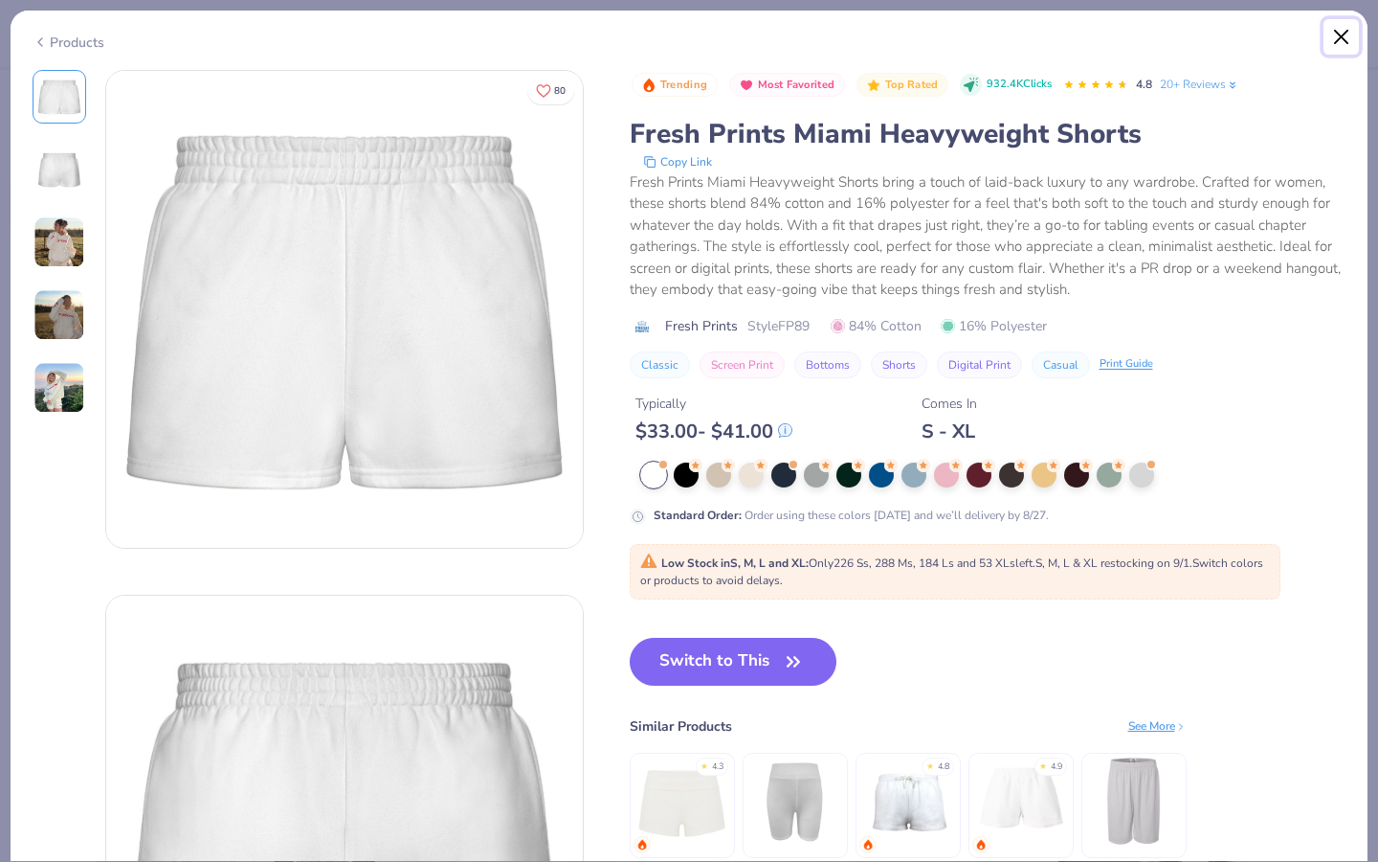
click at [1336, 25] on button "Close" at bounding box center [1342, 37] width 36 height 36
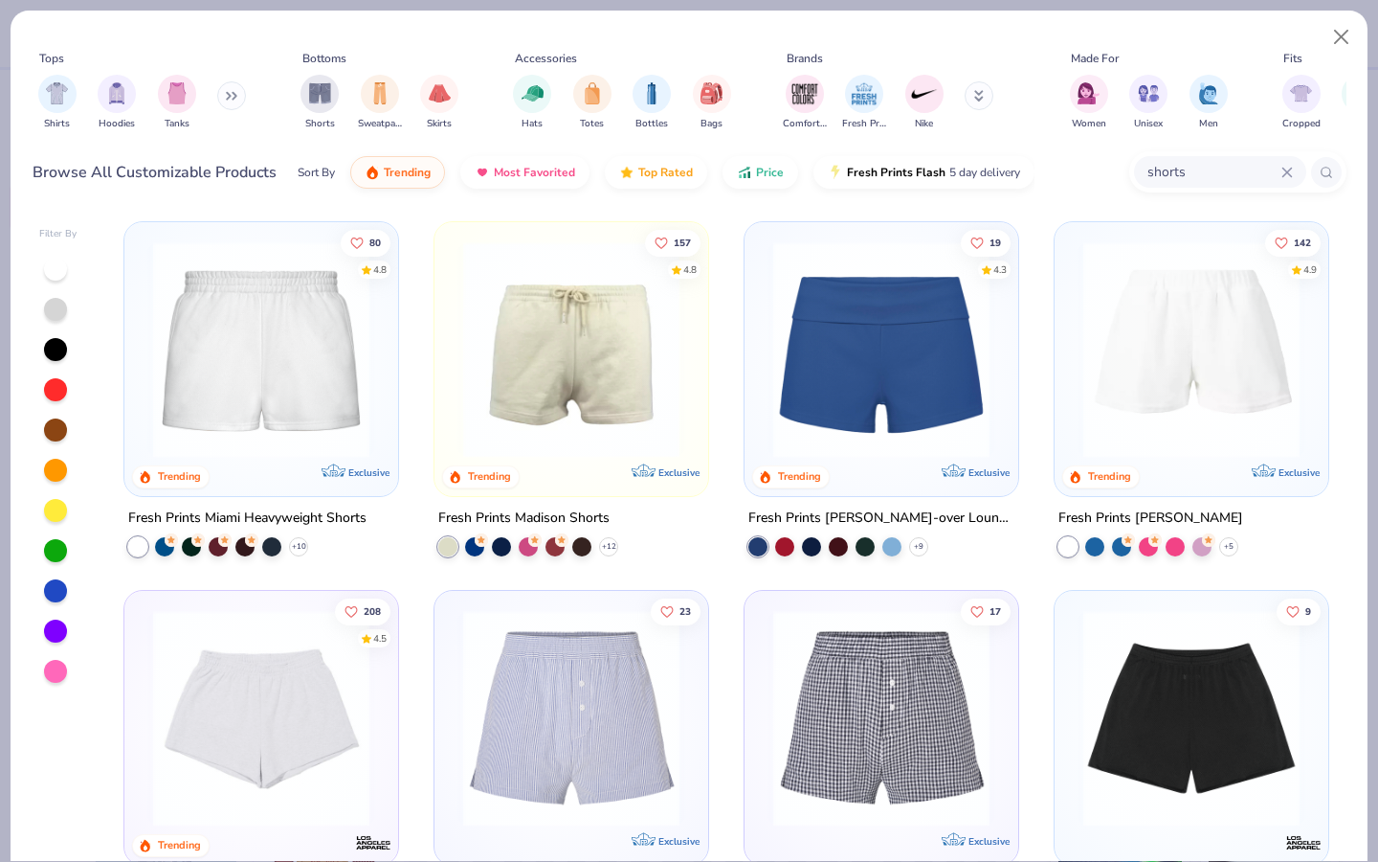
click at [693, 371] on div "157 4.8 Trending Exclusive" at bounding box center [572, 359] width 274 height 274
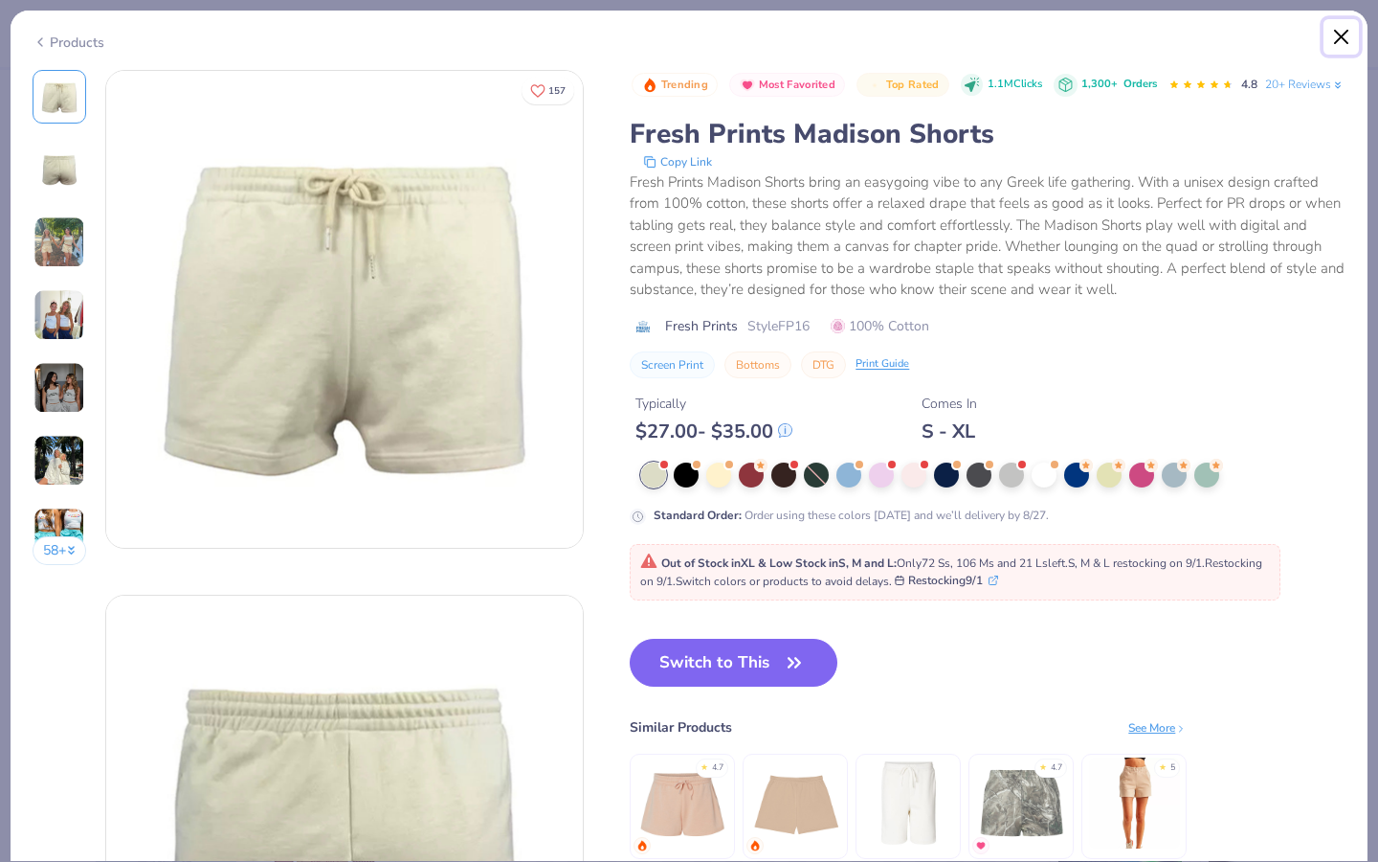
click at [1342, 37] on button "Close" at bounding box center [1342, 37] width 36 height 36
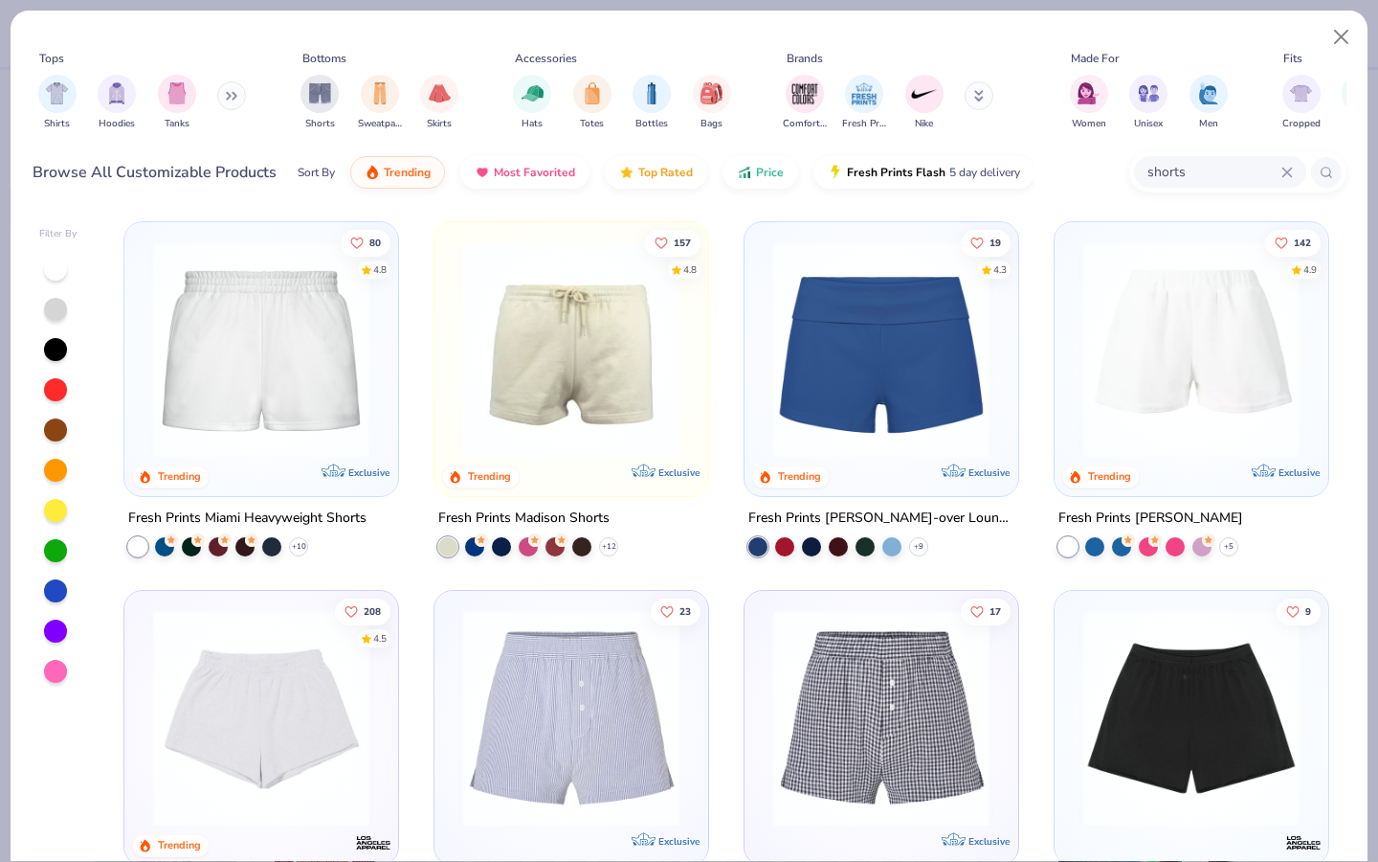
click at [1169, 381] on img at bounding box center [1191, 349] width 235 height 216
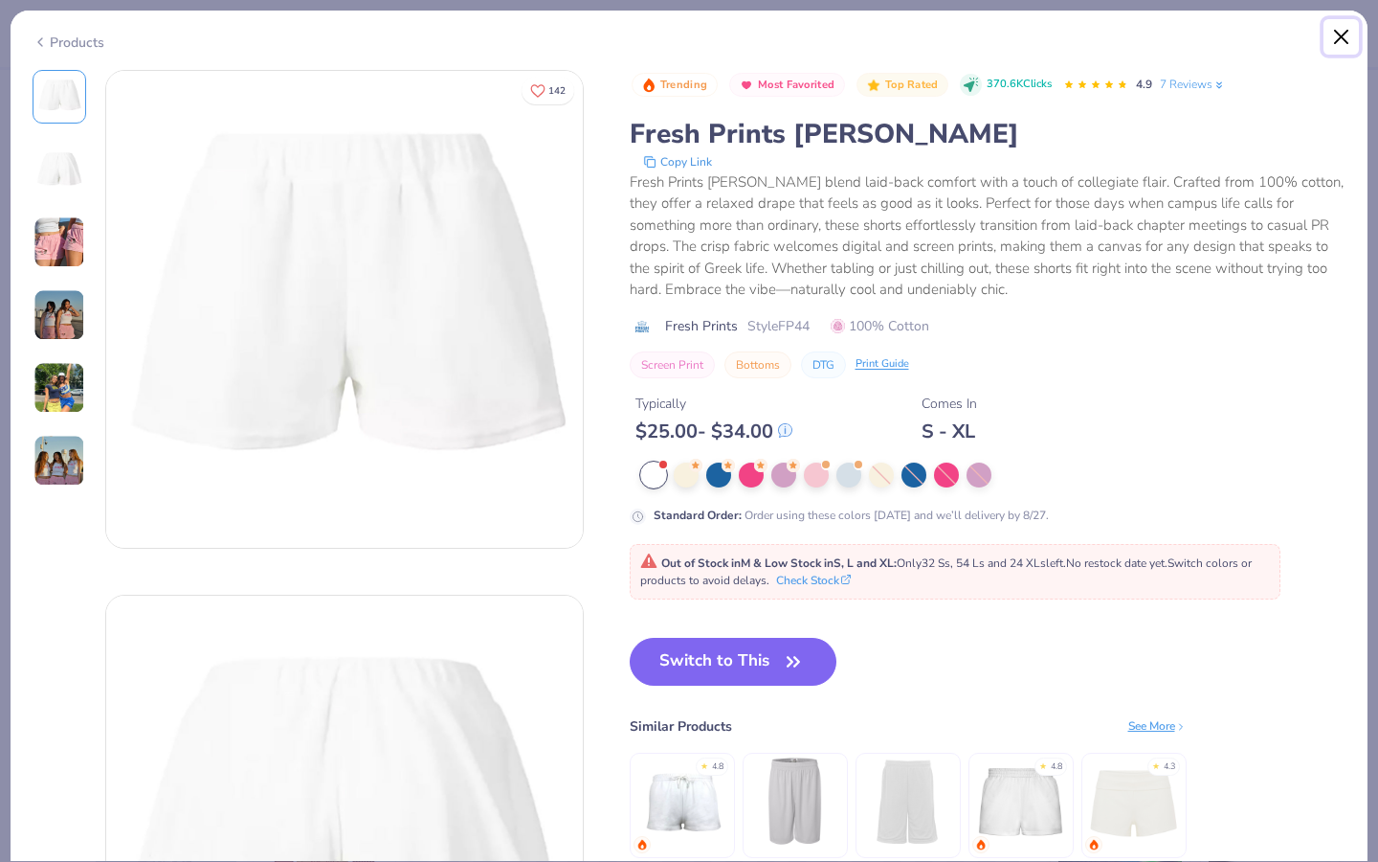
click at [1347, 36] on button "Close" at bounding box center [1342, 37] width 36 height 36
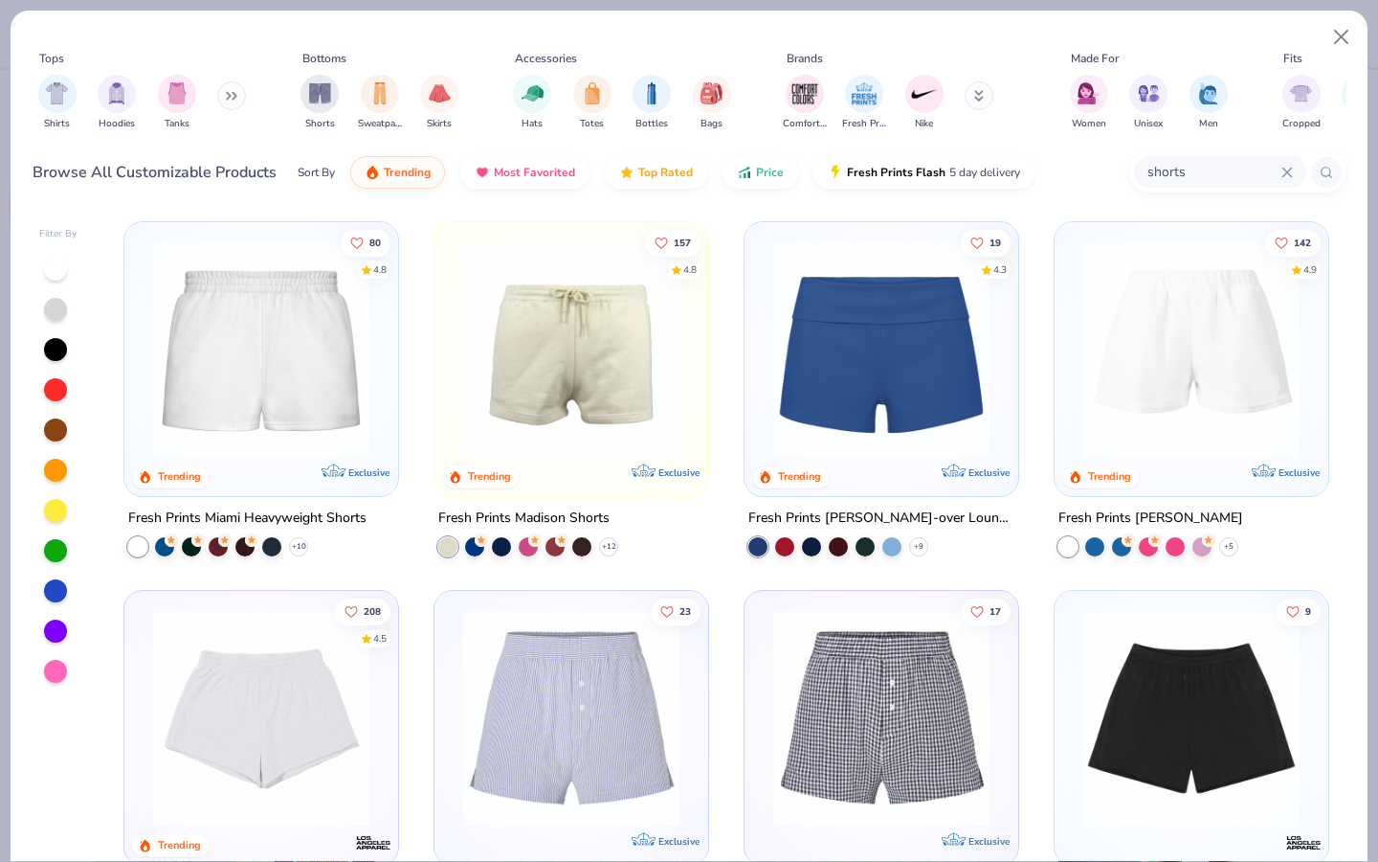
scroll to position [79, 0]
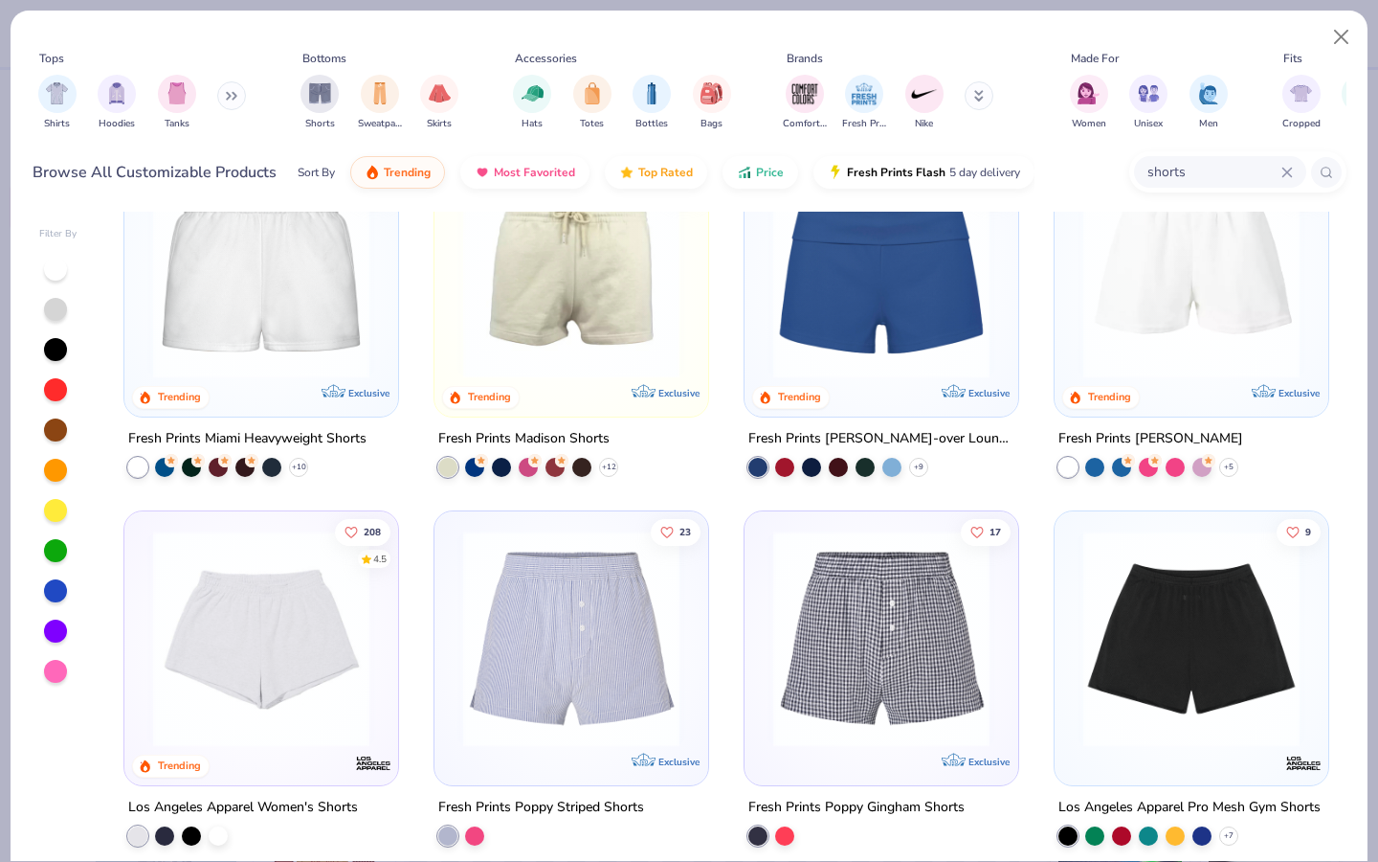
click at [294, 663] on img at bounding box center [261, 638] width 235 height 216
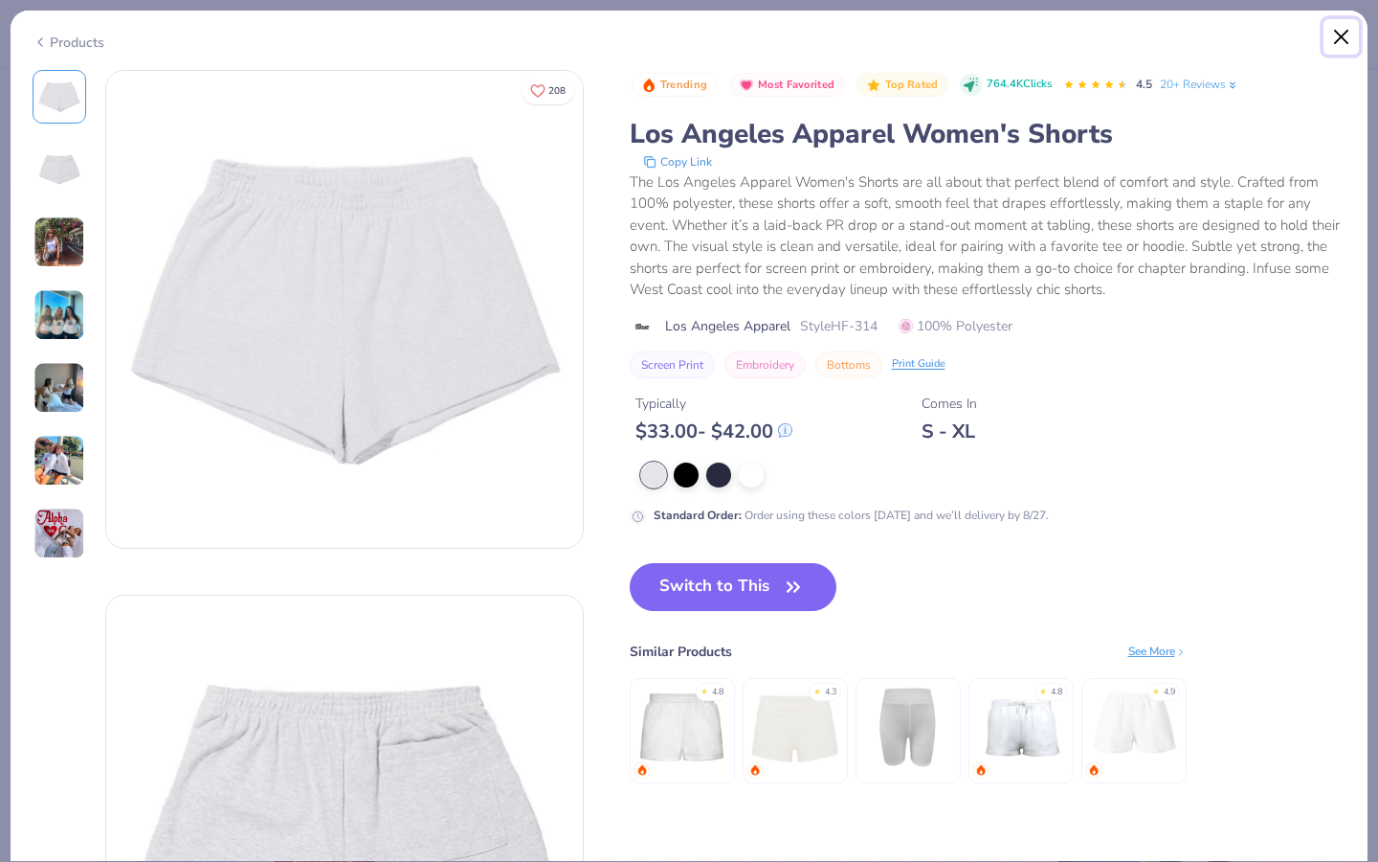
click at [1343, 31] on button "Close" at bounding box center [1342, 37] width 36 height 36
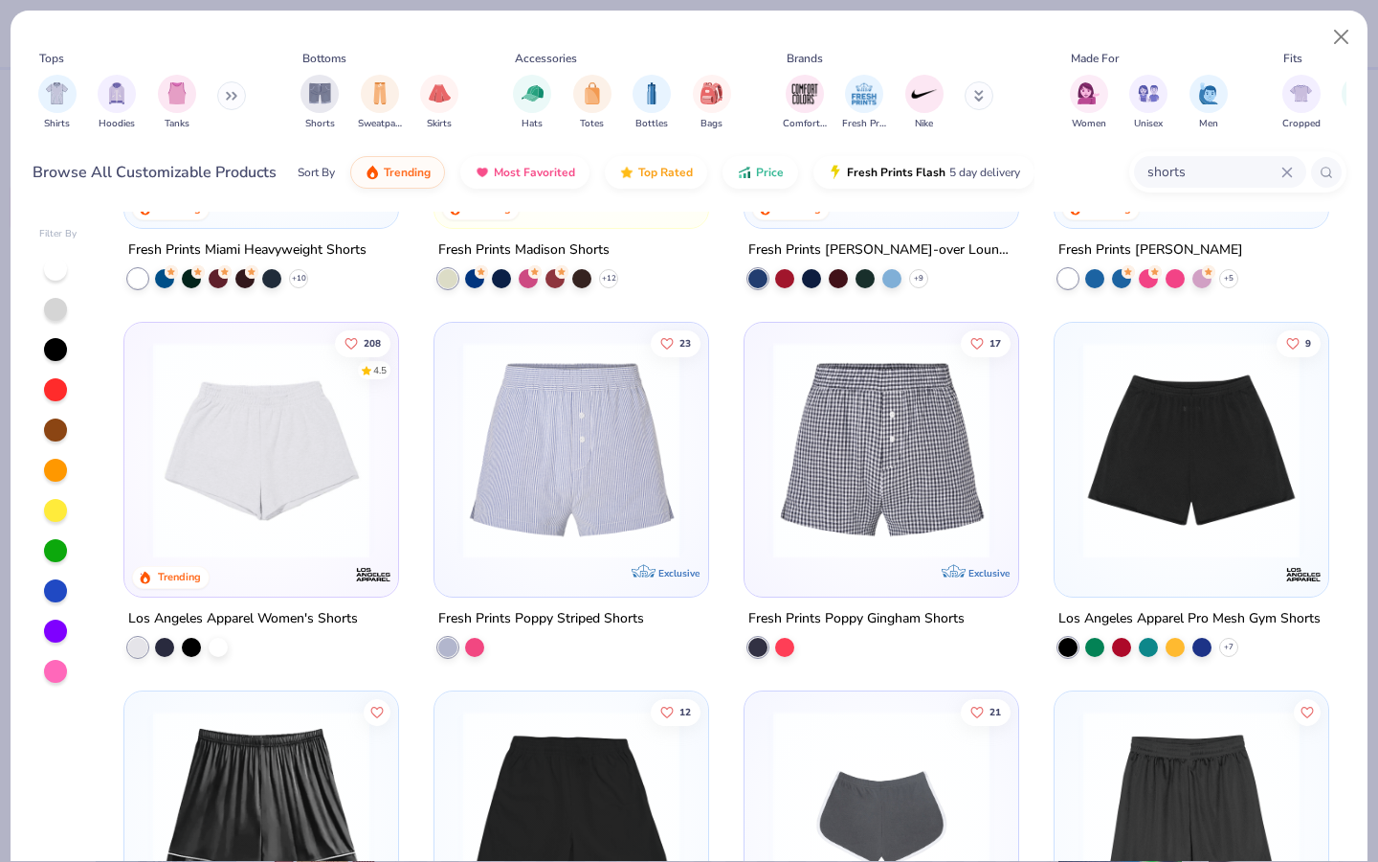
scroll to position [280, 0]
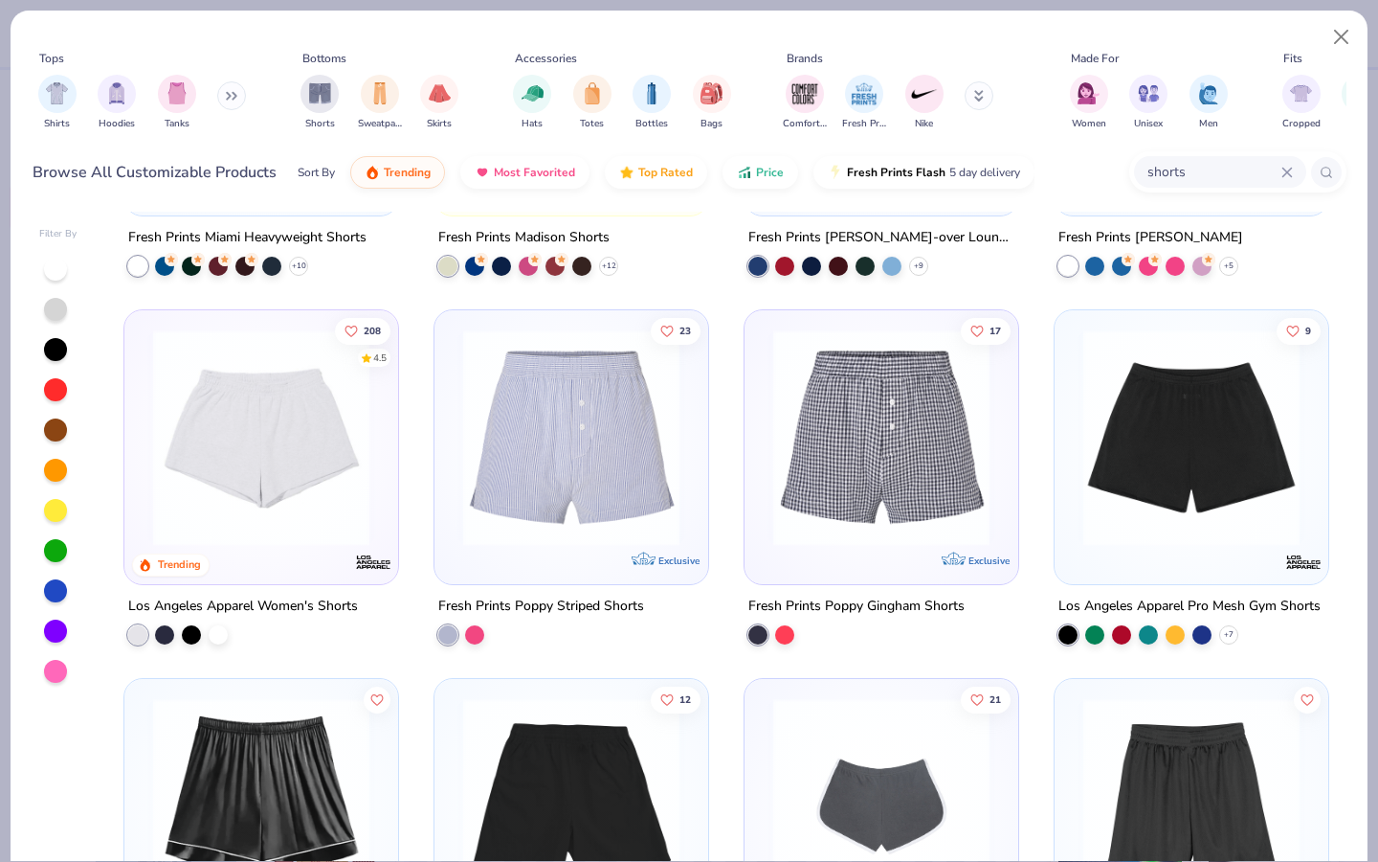
click at [1186, 429] on img at bounding box center [1191, 437] width 235 height 216
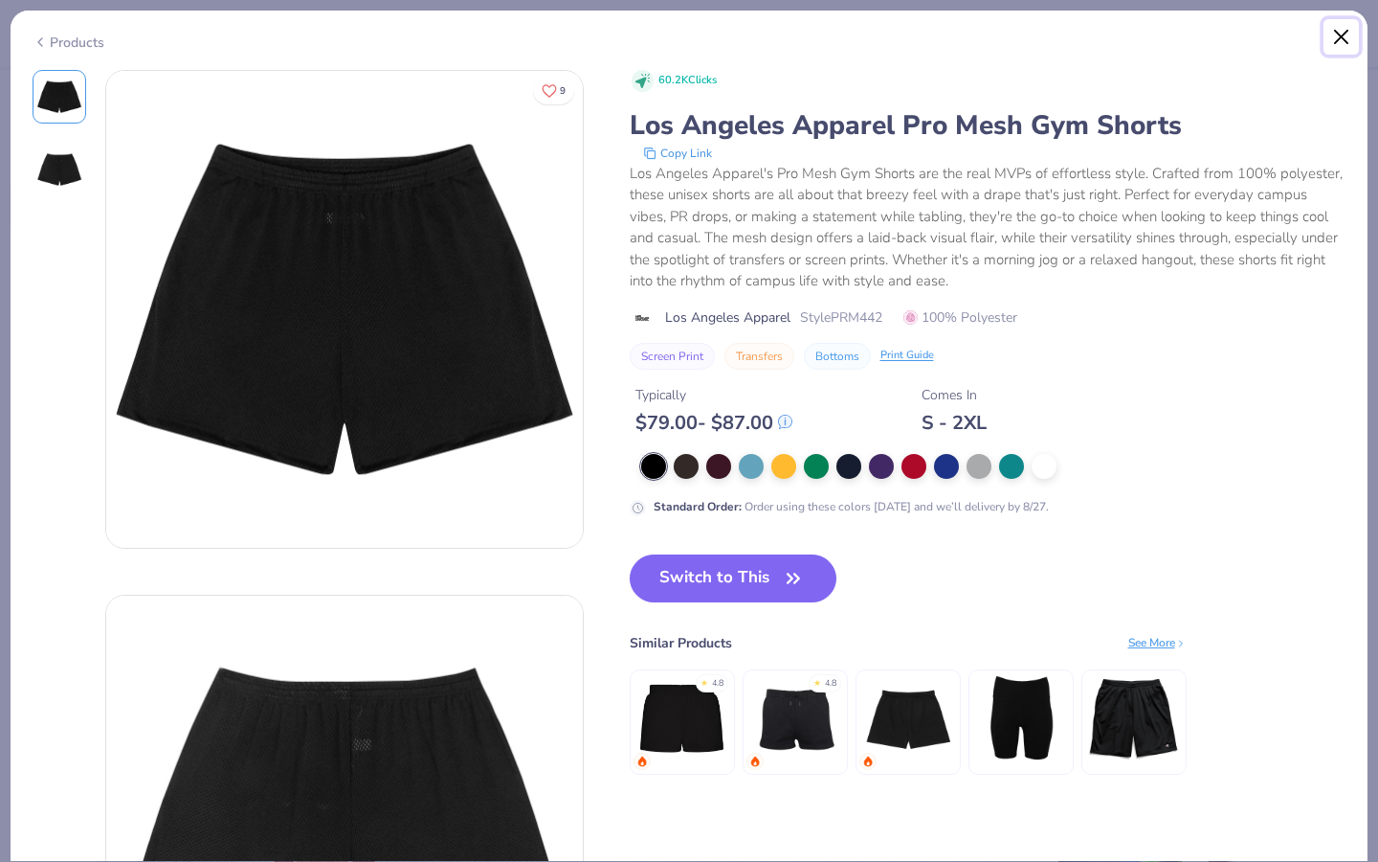
click at [1334, 41] on button "Close" at bounding box center [1342, 37] width 36 height 36
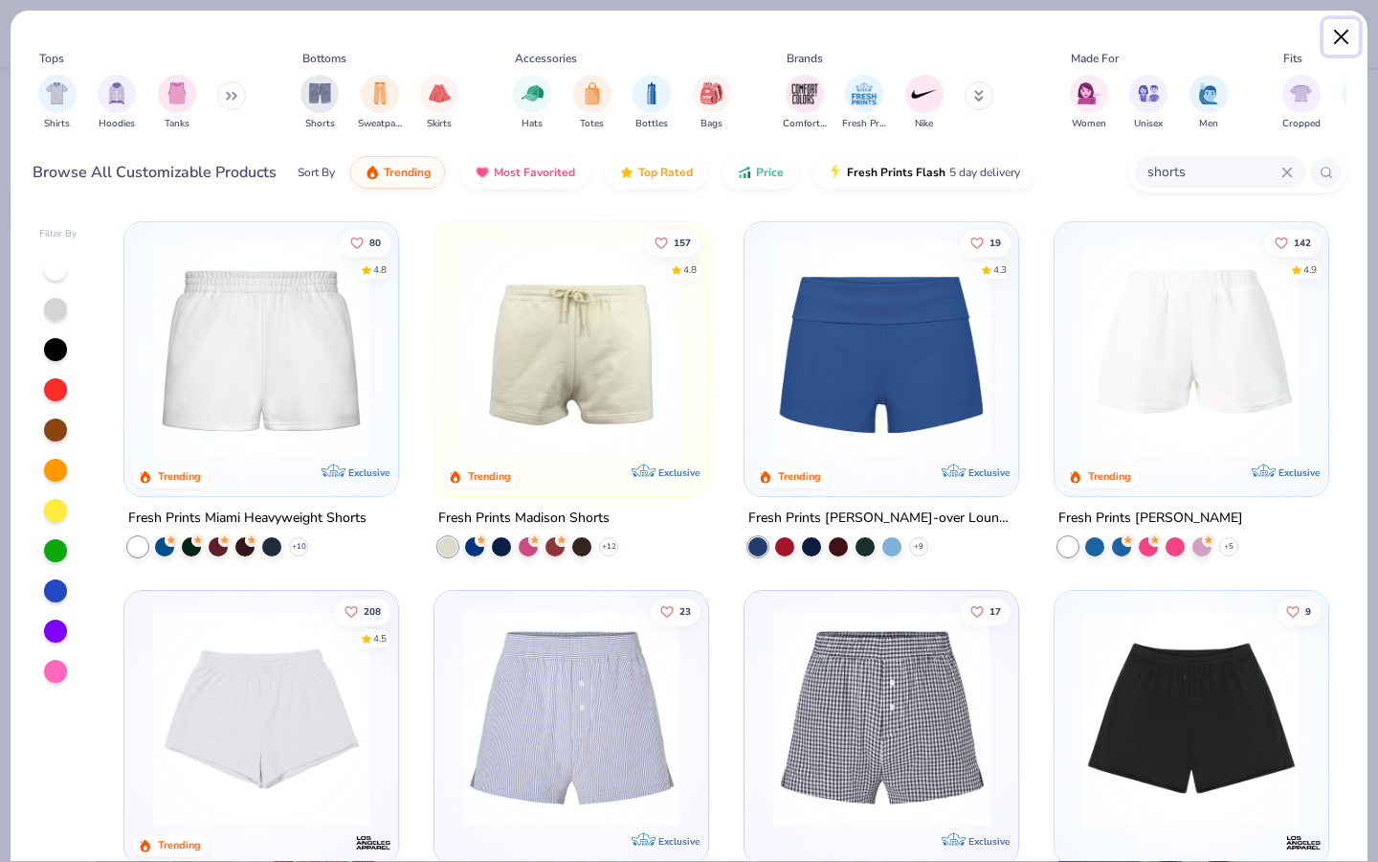
click at [1344, 36] on button "Close" at bounding box center [1342, 37] width 36 height 36
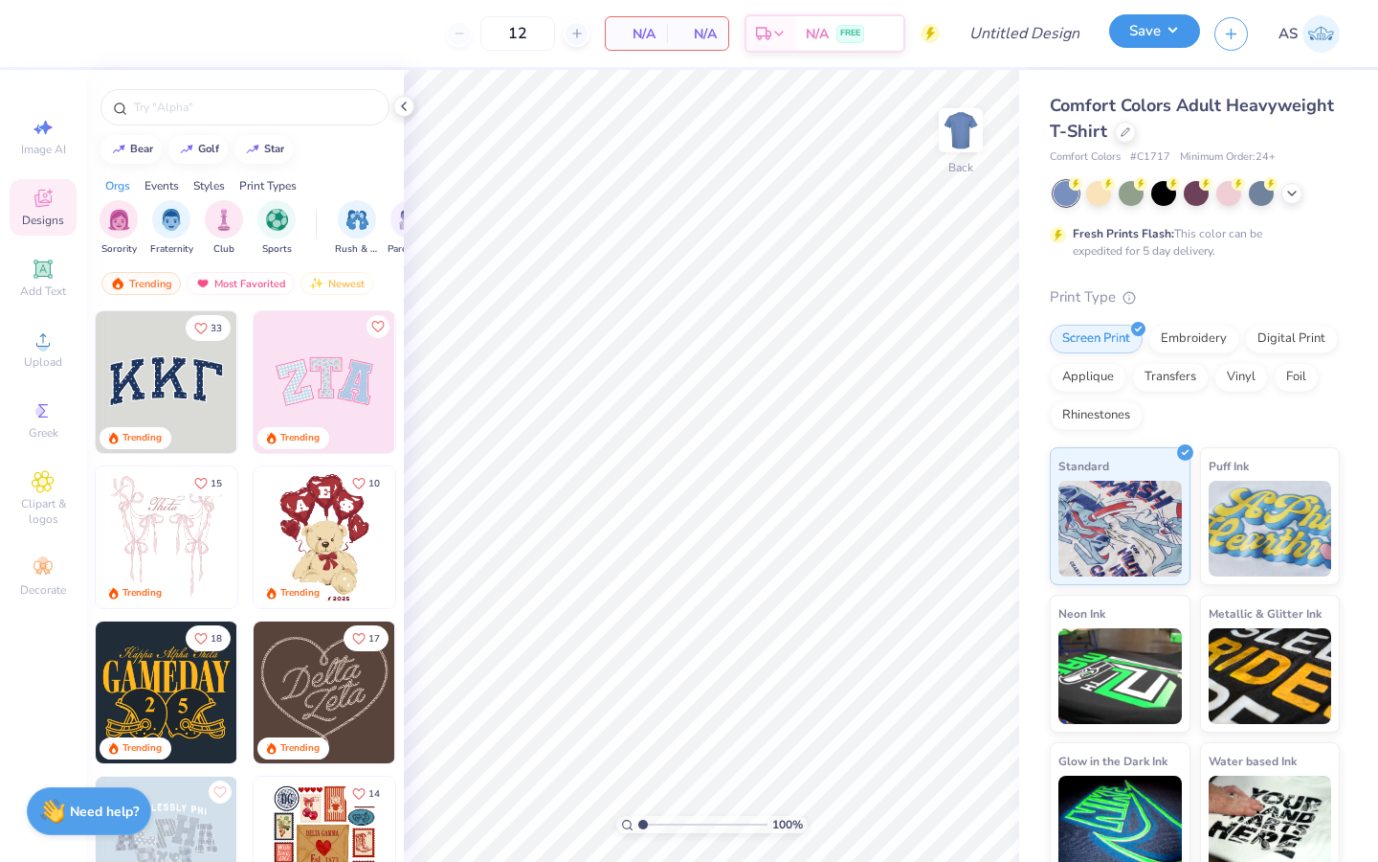
click at [1183, 29] on button "Save" at bounding box center [1154, 31] width 91 height 34
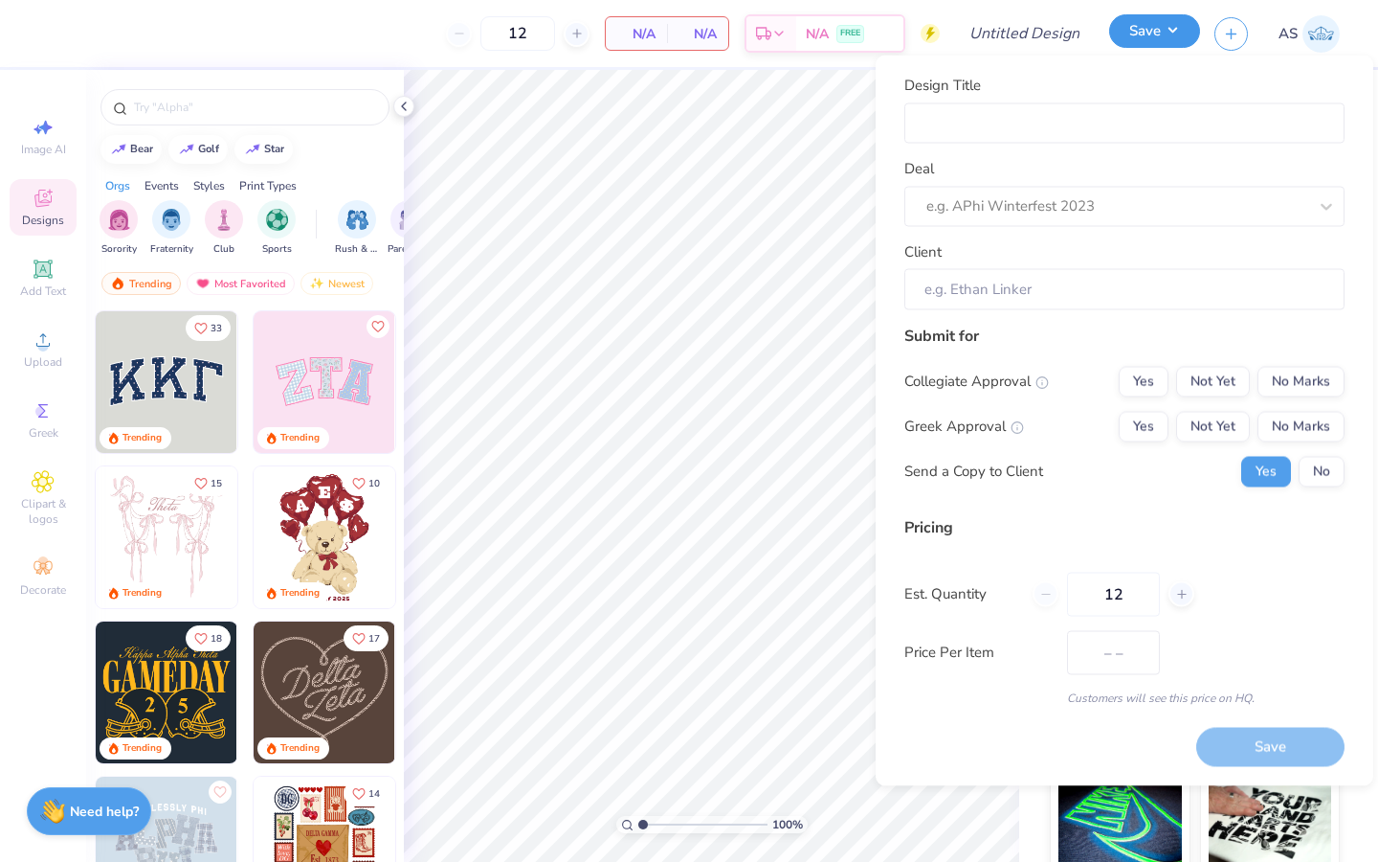
click at [1183, 29] on button "Save" at bounding box center [1154, 31] width 91 height 34
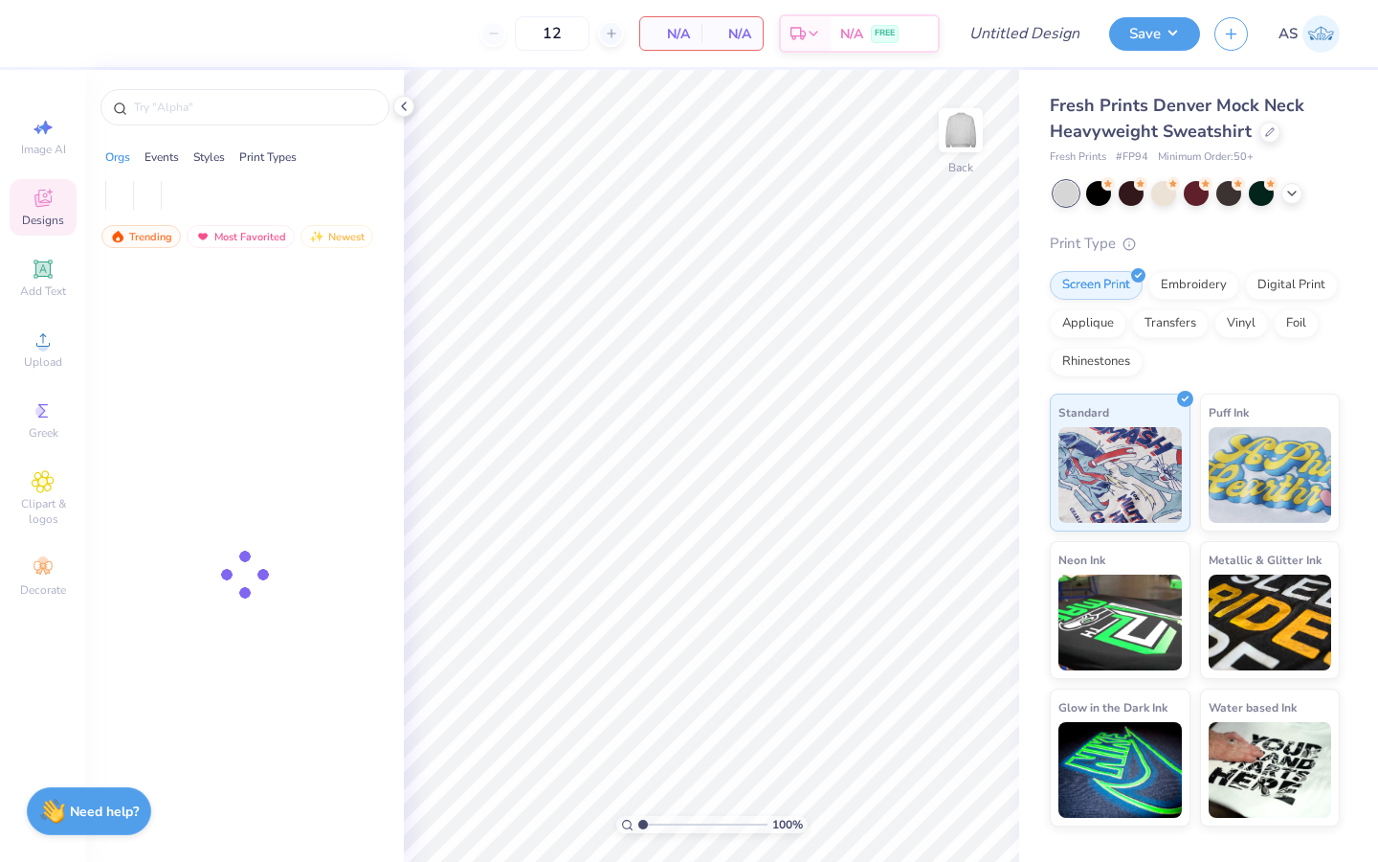
type input "50"
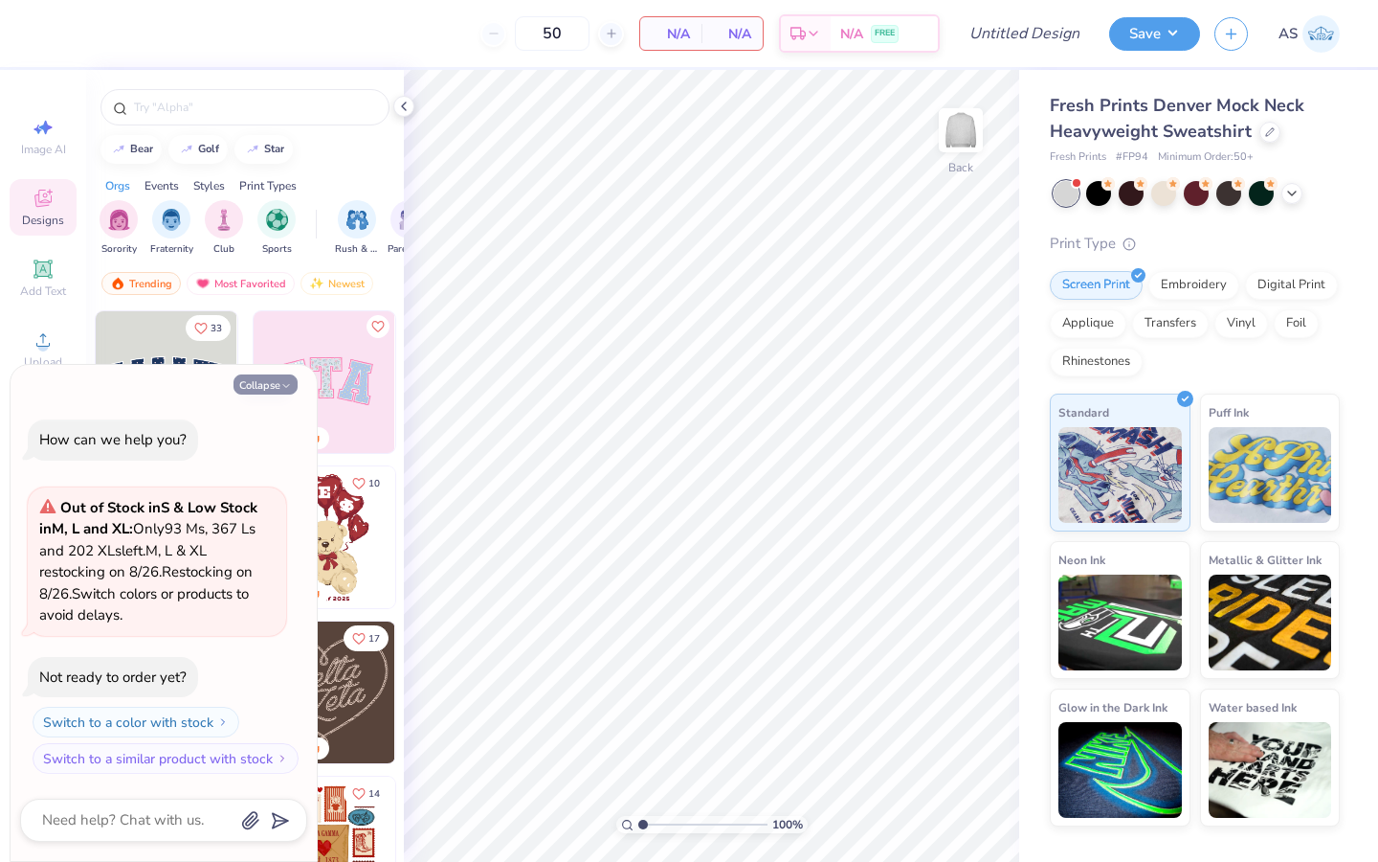
click at [287, 392] on button "Collapse" at bounding box center [266, 384] width 64 height 20
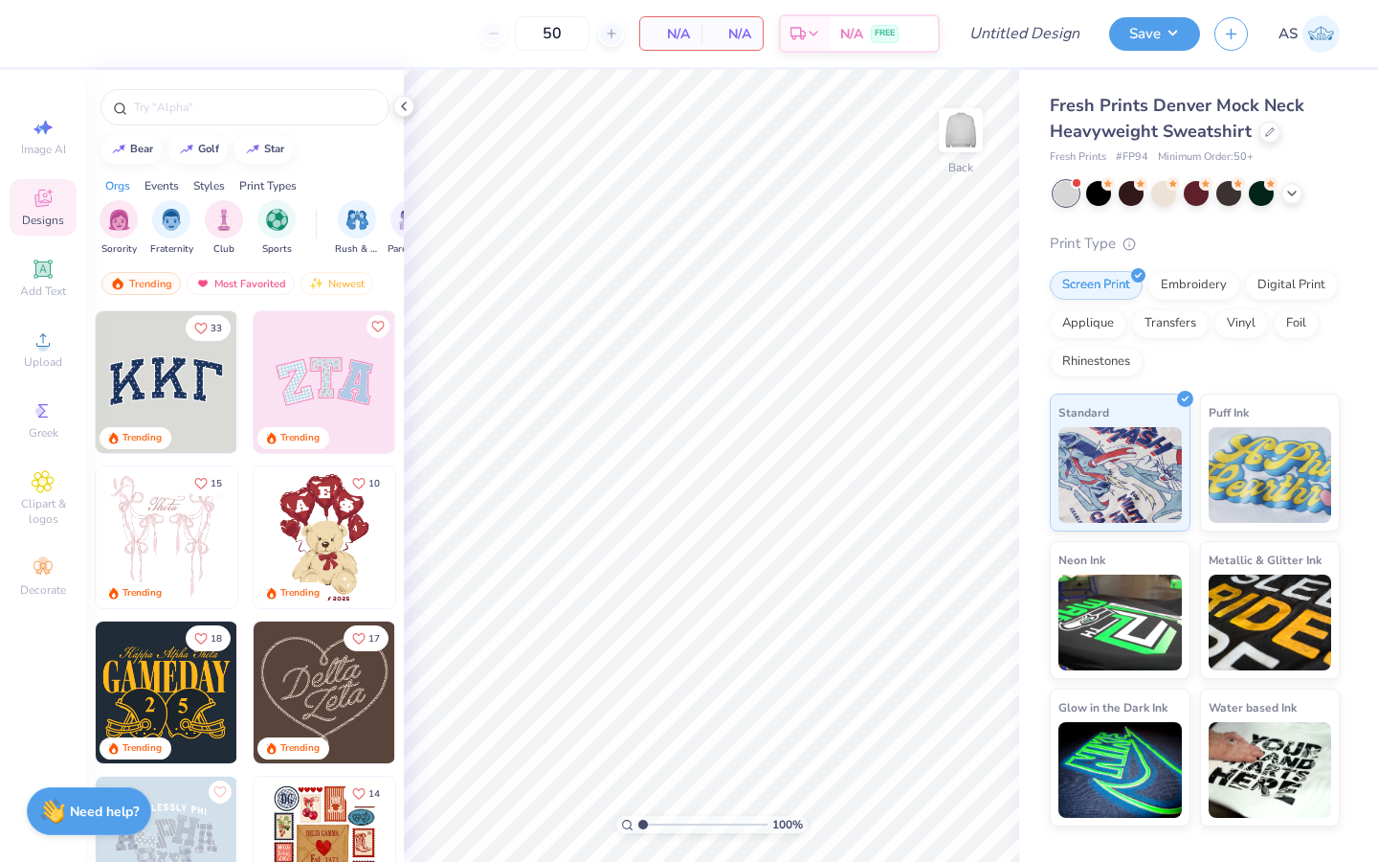
click at [357, 378] on img at bounding box center [325, 382] width 142 height 142
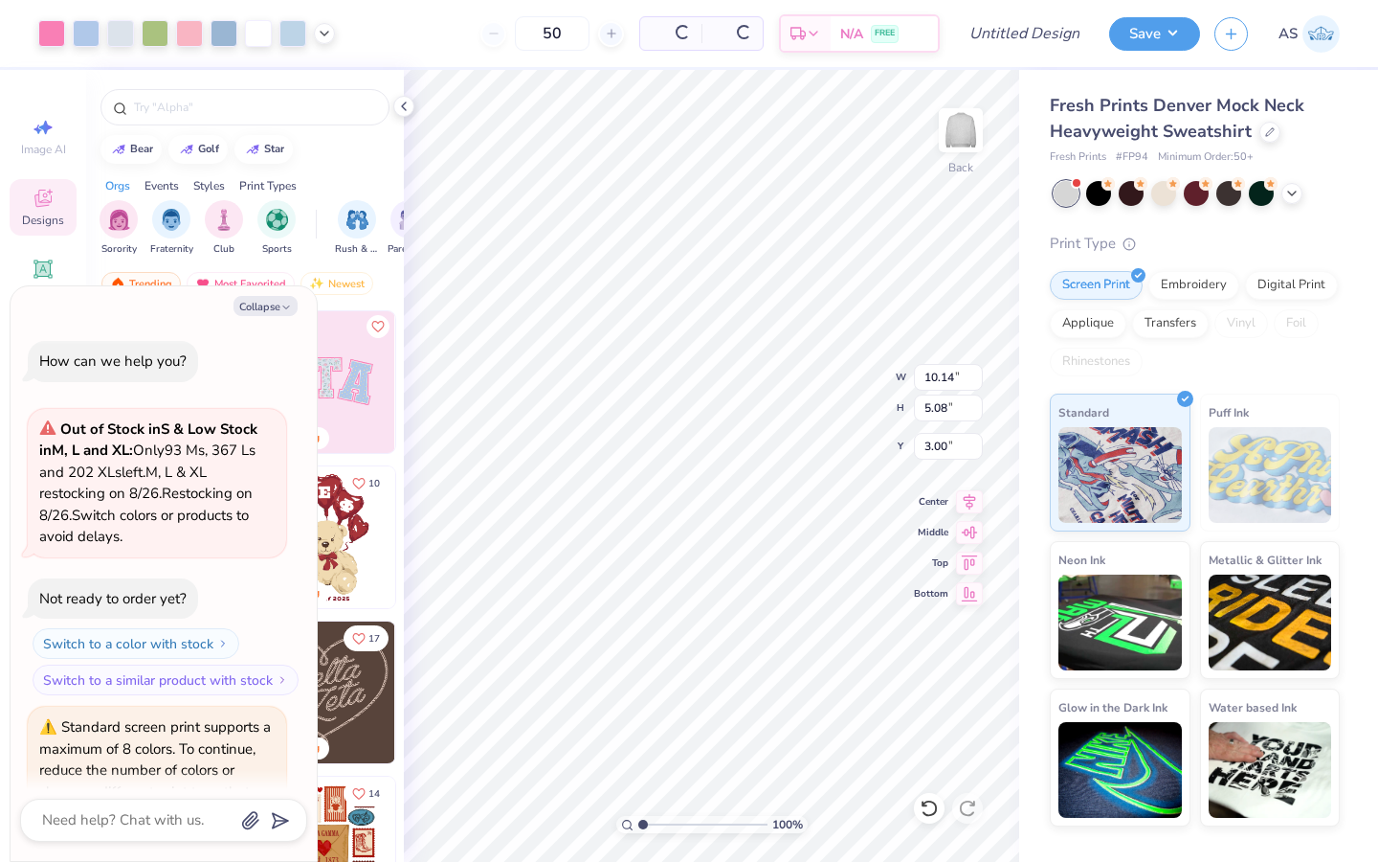
scroll to position [111, 0]
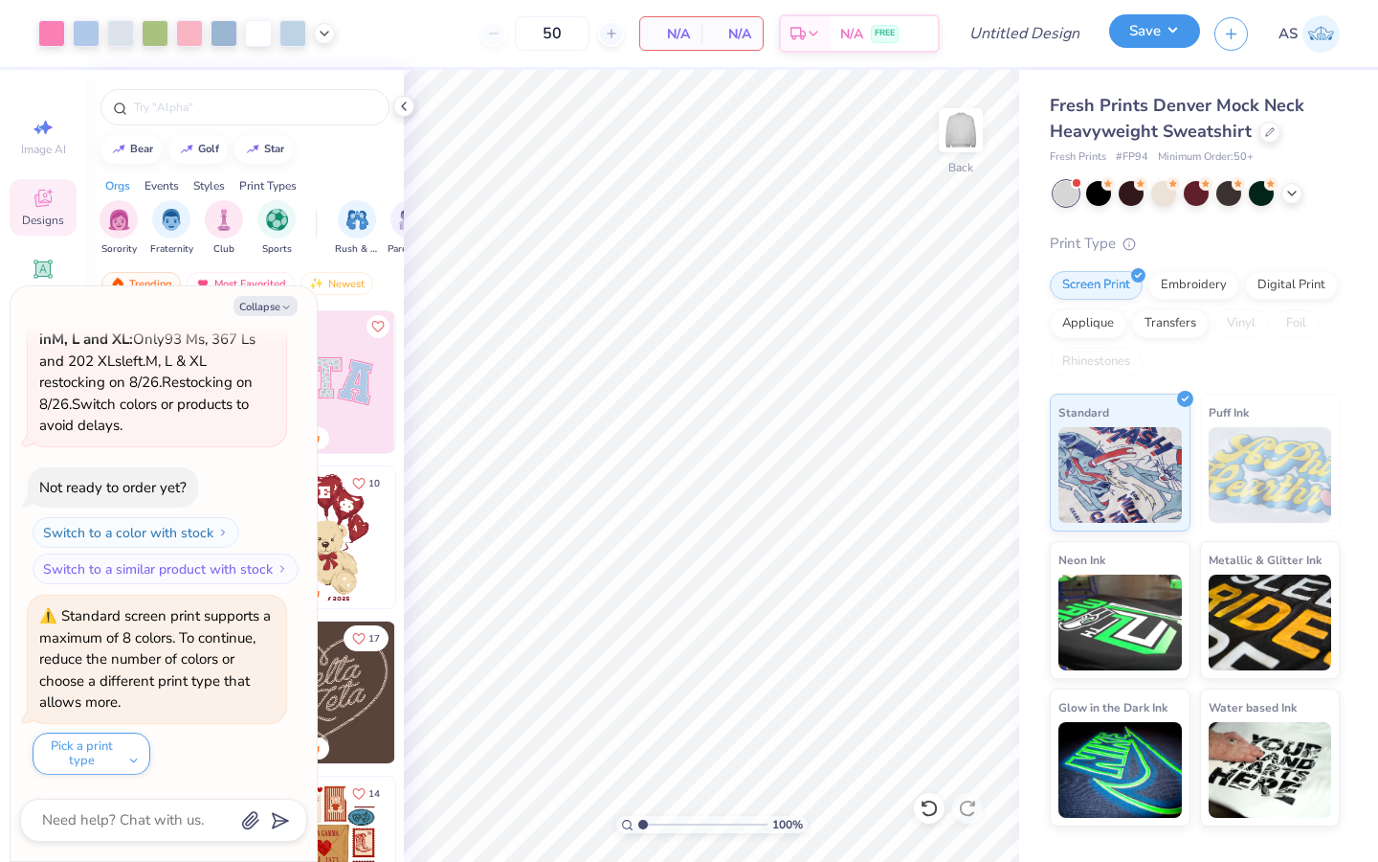
click at [1170, 46] on button "Save" at bounding box center [1154, 31] width 91 height 34
type textarea "x"
